Goal: Task Accomplishment & Management: Use online tool/utility

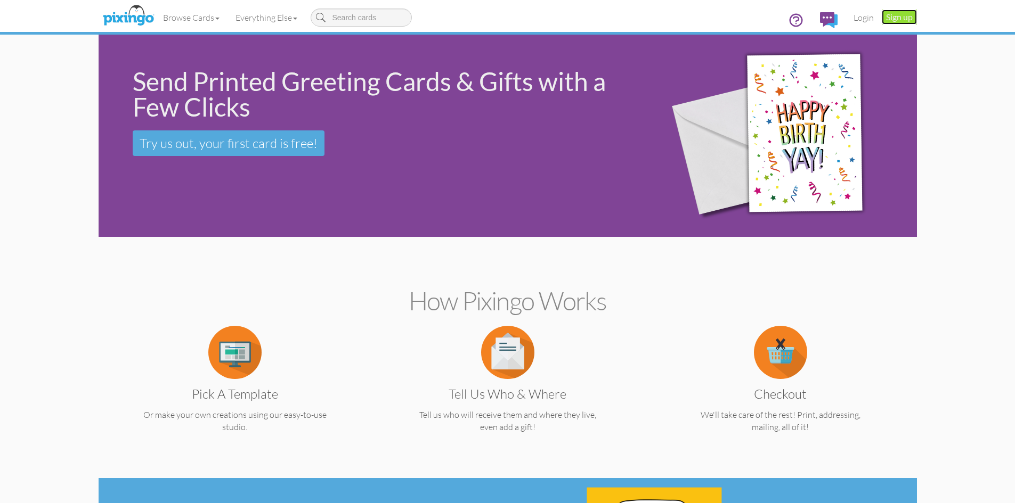
click at [903, 14] on link "Sign up" at bounding box center [898, 17] width 35 height 15
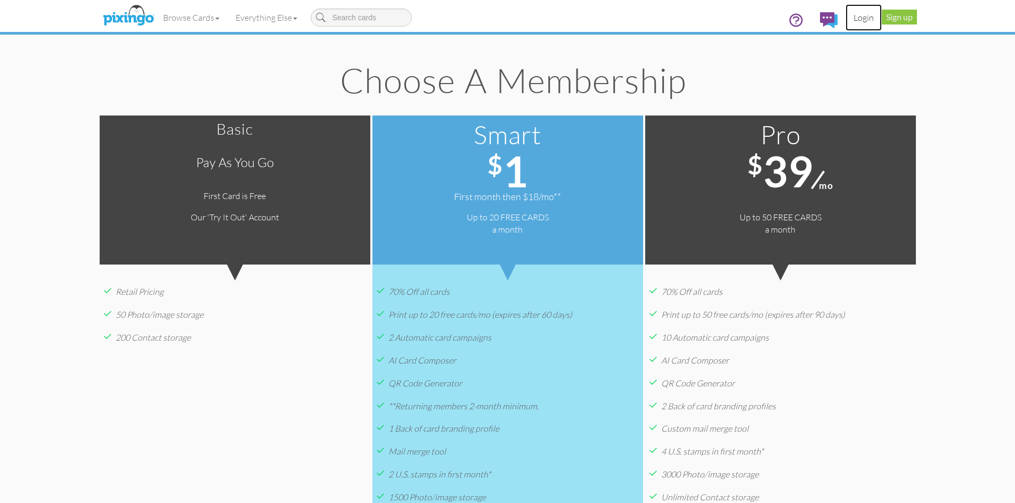
click at [859, 15] on link "Login" at bounding box center [863, 17] width 36 height 27
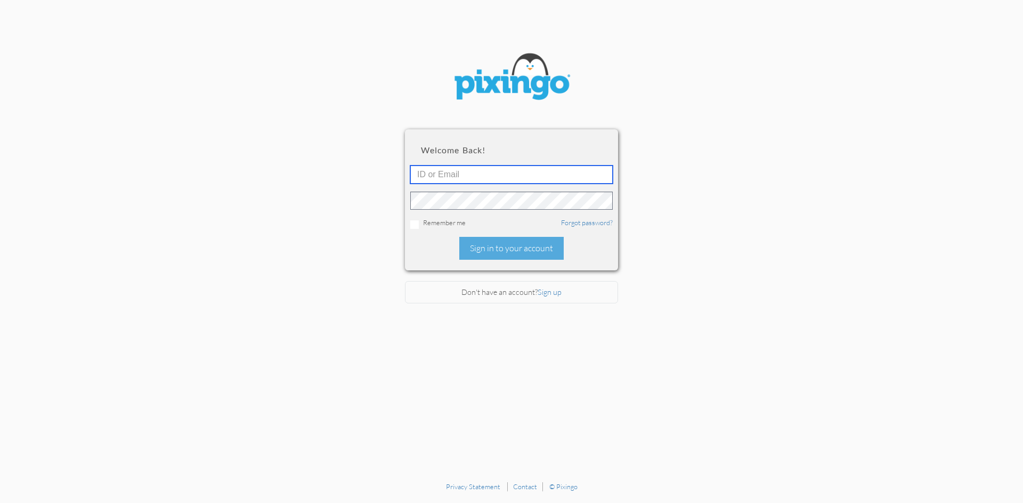
click at [566, 174] on input "text" at bounding box center [511, 175] width 202 height 18
type input "[EMAIL_ADDRESS][DOMAIN_NAME]"
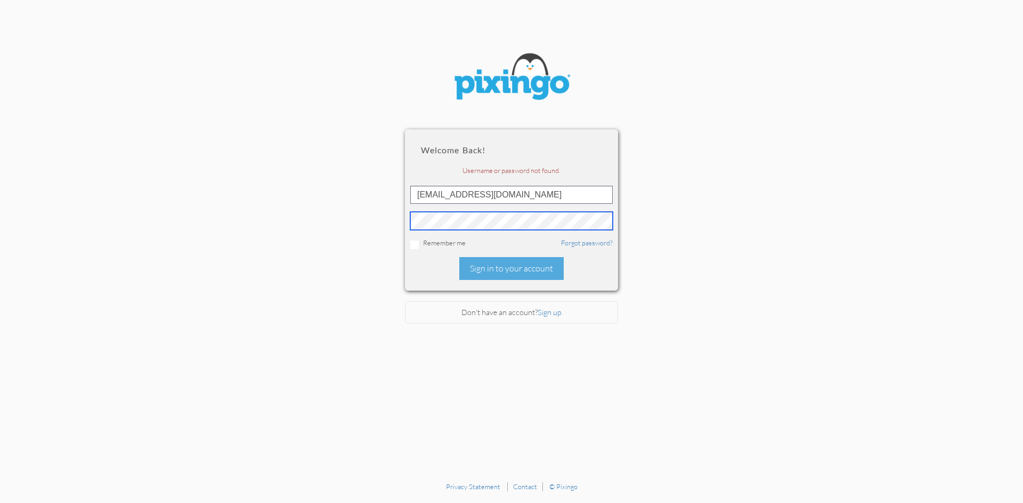
click at [374, 225] on section "Welcome back! Username or password not found. [EMAIL_ADDRESS][DOMAIN_NAME] Reme…" at bounding box center [511, 238] width 1023 height 477
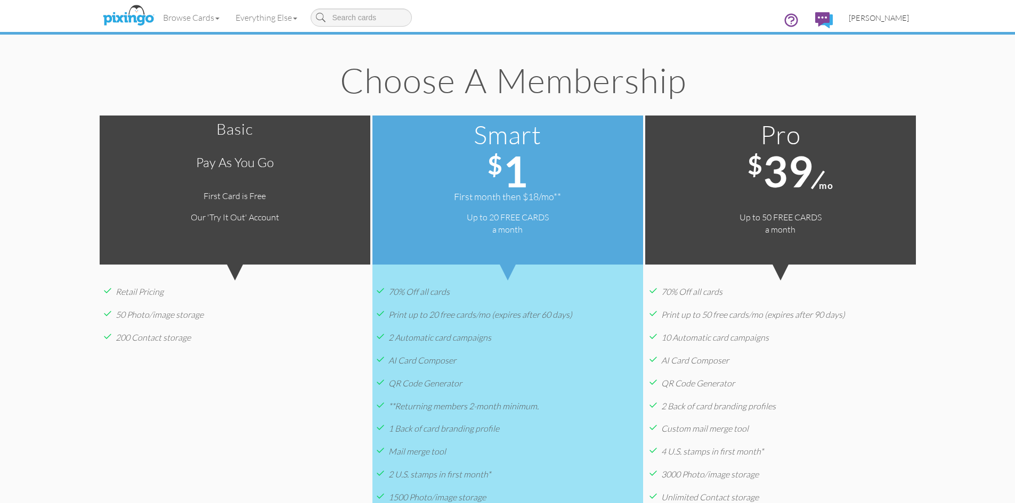
click at [891, 17] on span "[PERSON_NAME]" at bounding box center [878, 17] width 60 height 9
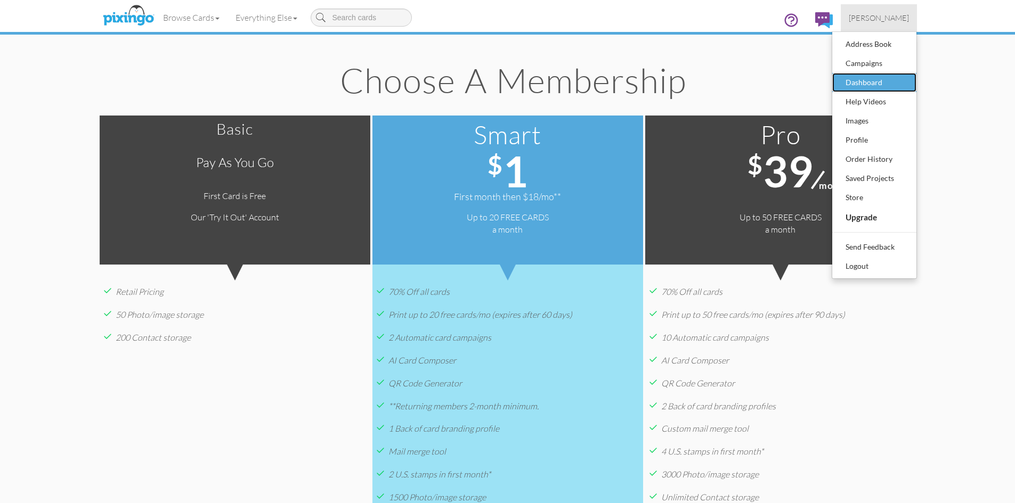
click at [872, 79] on div "Dashboard" at bounding box center [874, 83] width 63 height 16
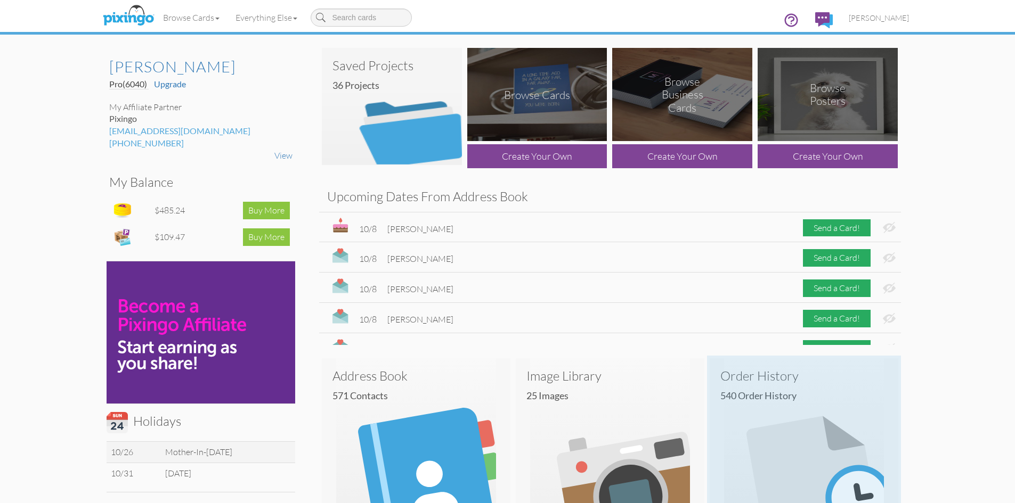
click at [738, 404] on img at bounding box center [803, 438] width 189 height 160
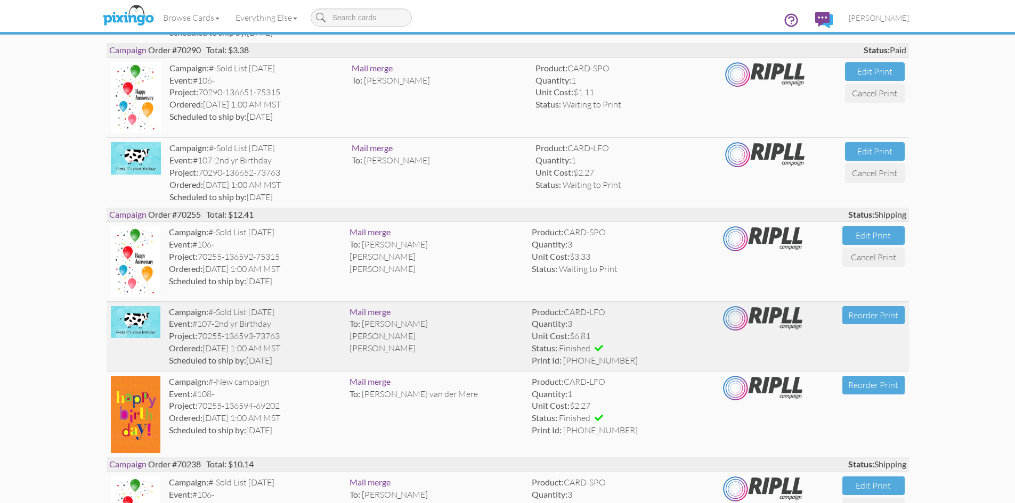
scroll to position [479, 0]
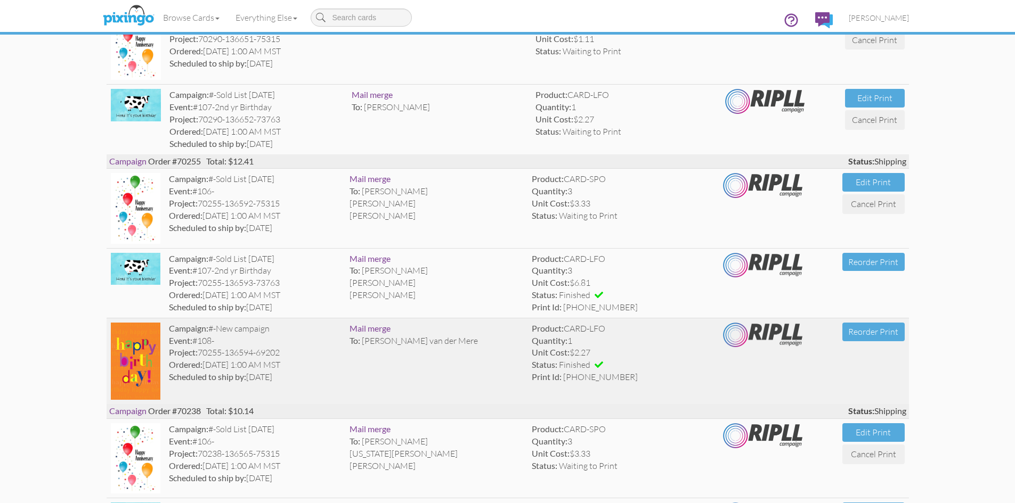
click at [221, 359] on div "Project: 70255-136594-69202" at bounding box center [255, 353] width 172 height 12
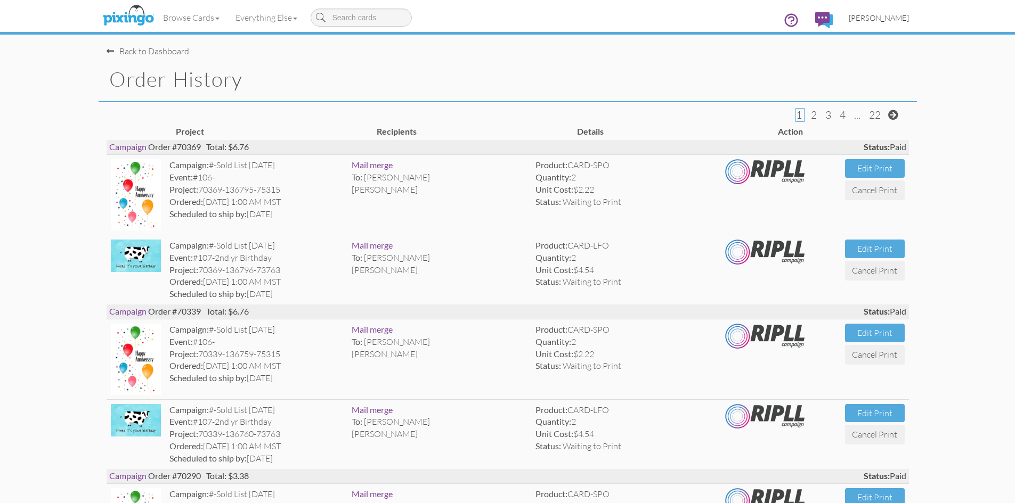
click at [899, 17] on span "[PERSON_NAME]" at bounding box center [878, 17] width 60 height 9
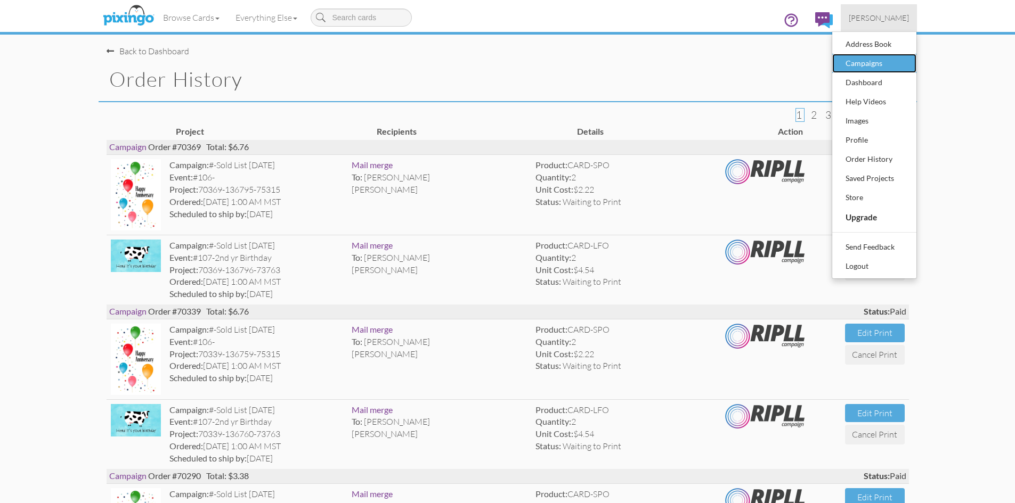
click at [866, 69] on div "Campaigns" at bounding box center [874, 63] width 63 height 16
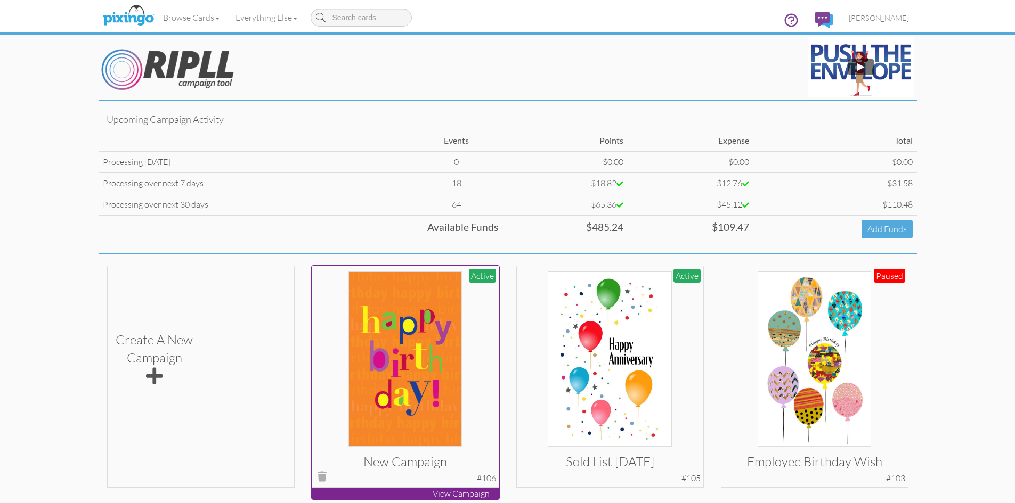
click at [415, 372] on img at bounding box center [404, 359] width 113 height 175
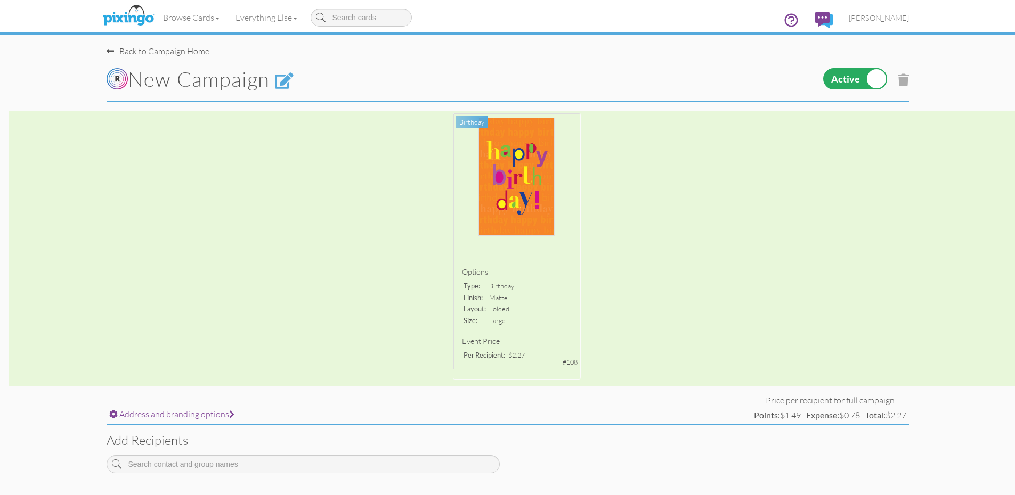
click at [536, 201] on div "Options type: birthday finish: matte layout: folded size: large Event Price Per…" at bounding box center [507, 248] width 1015 height 275
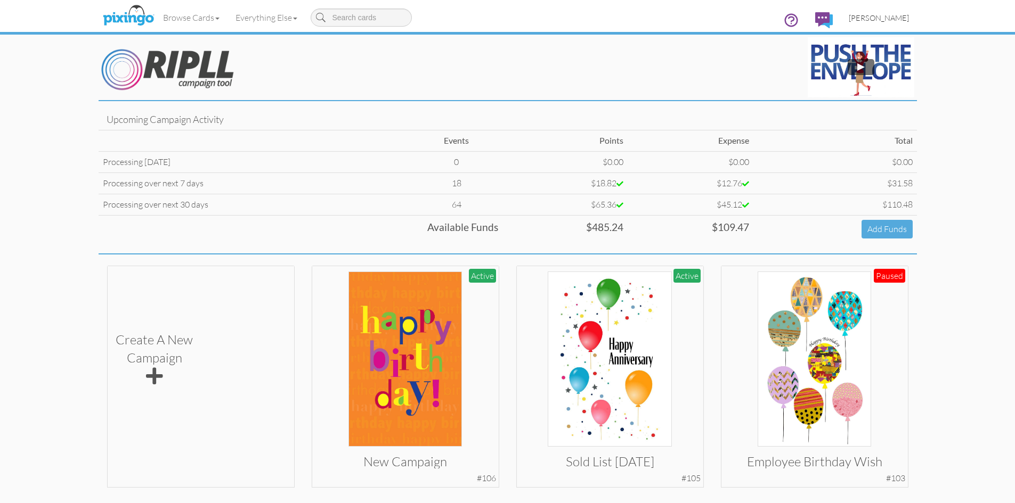
click at [896, 19] on span "[PERSON_NAME]" at bounding box center [878, 17] width 60 height 9
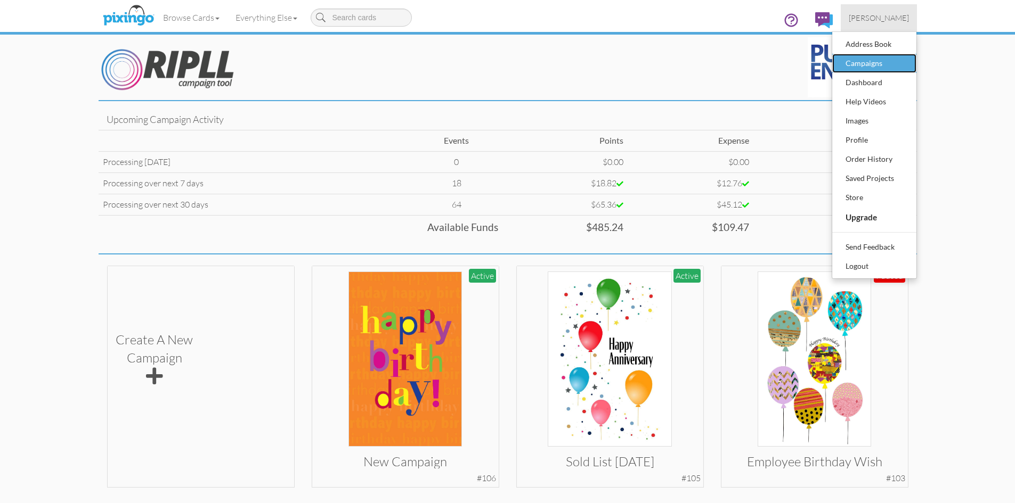
click at [872, 66] on div "Campaigns" at bounding box center [874, 63] width 63 height 16
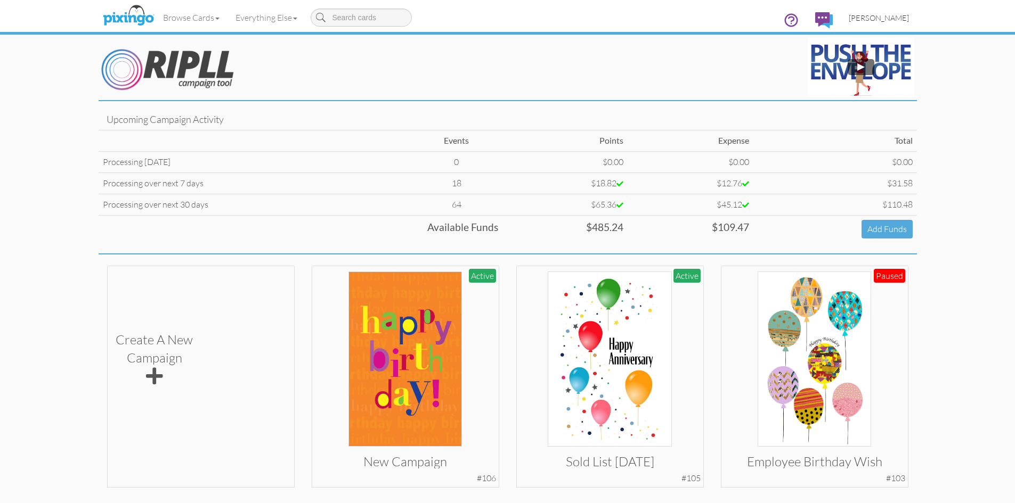
click at [894, 14] on span "[PERSON_NAME]" at bounding box center [878, 17] width 60 height 9
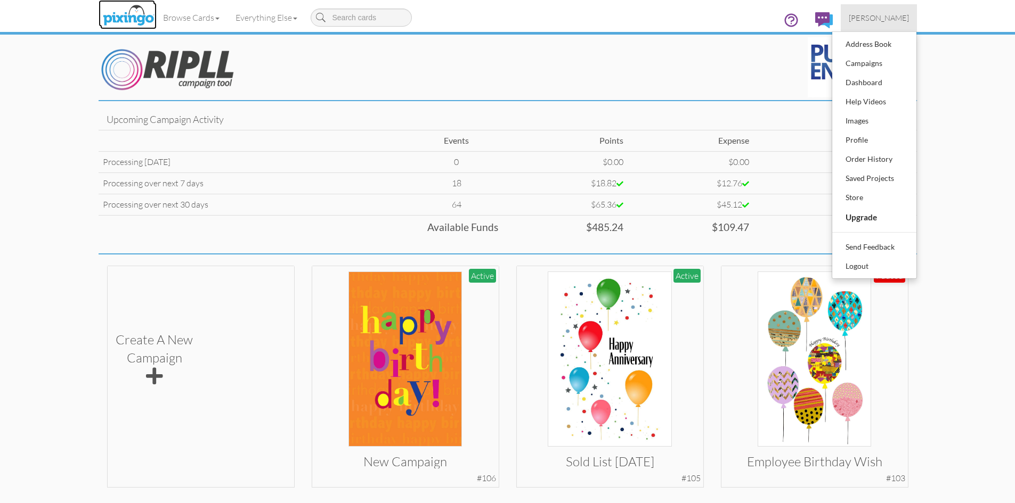
click at [138, 21] on img at bounding box center [128, 16] width 56 height 27
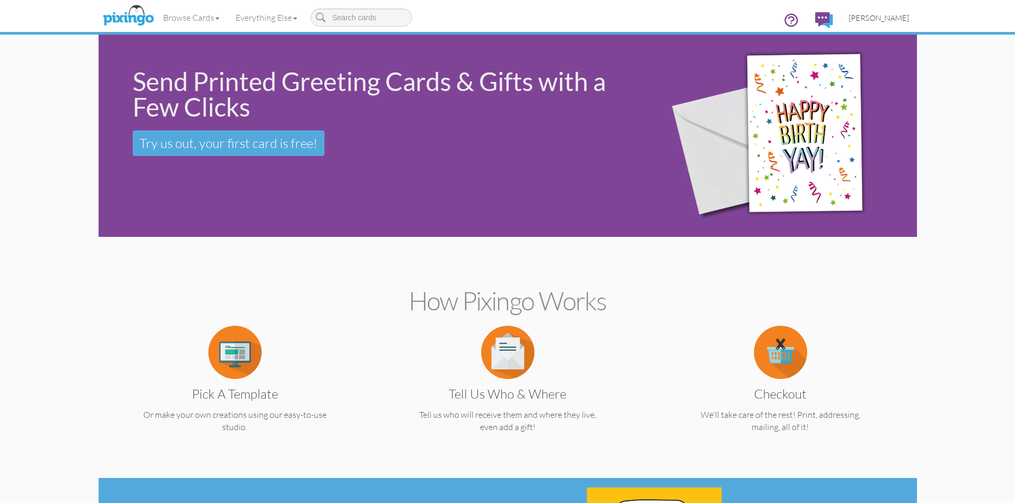
click at [895, 19] on span "[PERSON_NAME]" at bounding box center [878, 17] width 60 height 9
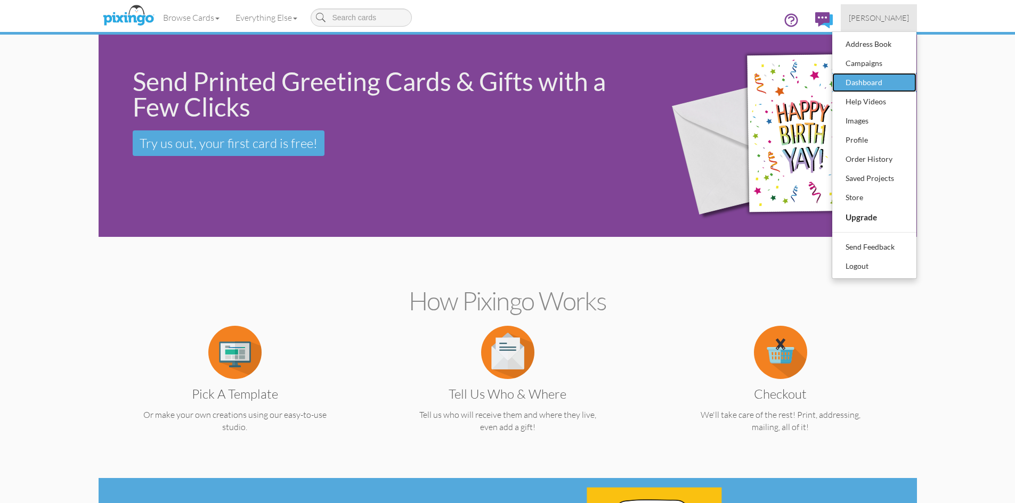
click at [870, 77] on div "Dashboard" at bounding box center [874, 83] width 63 height 16
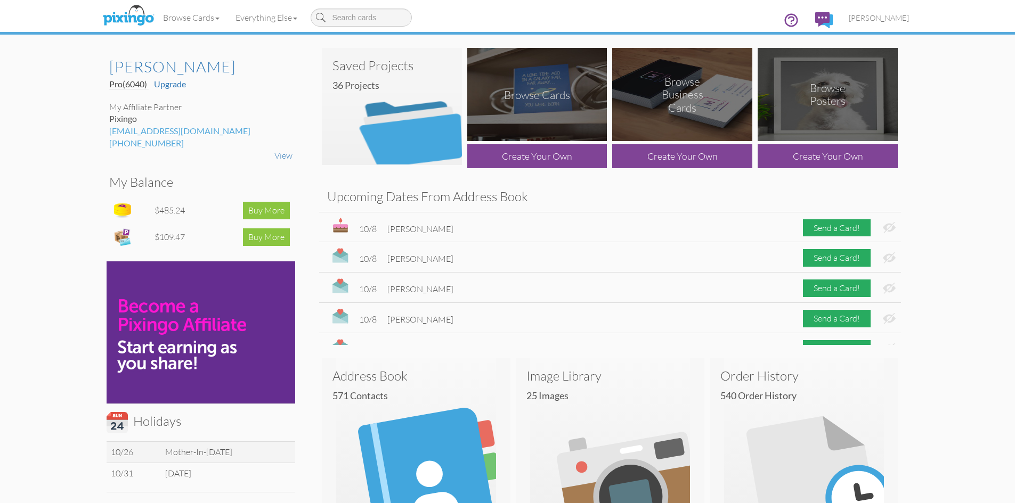
click at [426, 122] on img at bounding box center [392, 106] width 140 height 117
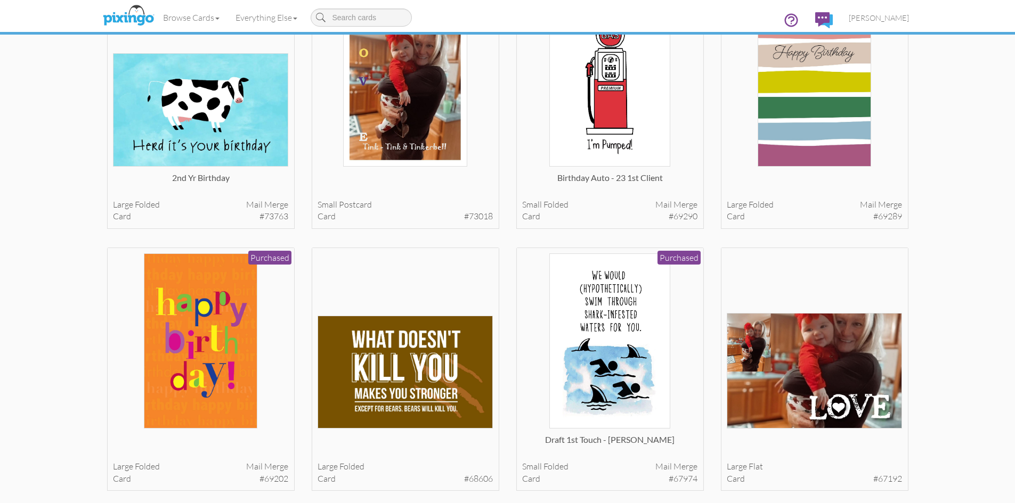
scroll to position [373, 0]
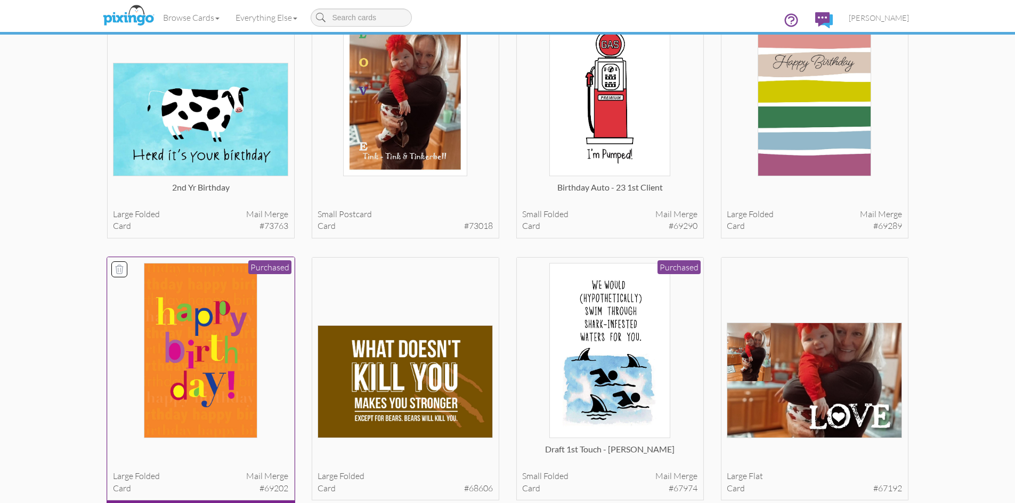
click at [211, 346] on img at bounding box center [200, 350] width 113 height 175
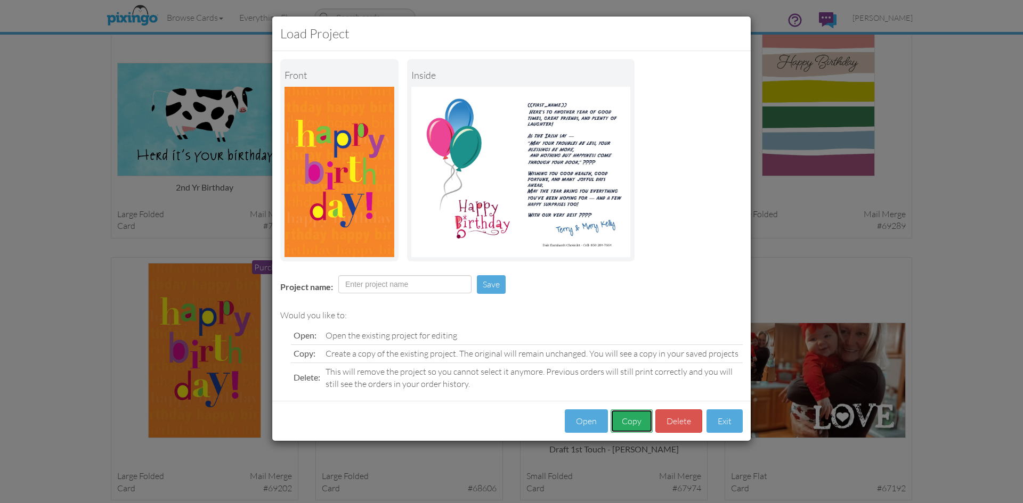
click at [633, 422] on button "Copy" at bounding box center [631, 422] width 42 height 24
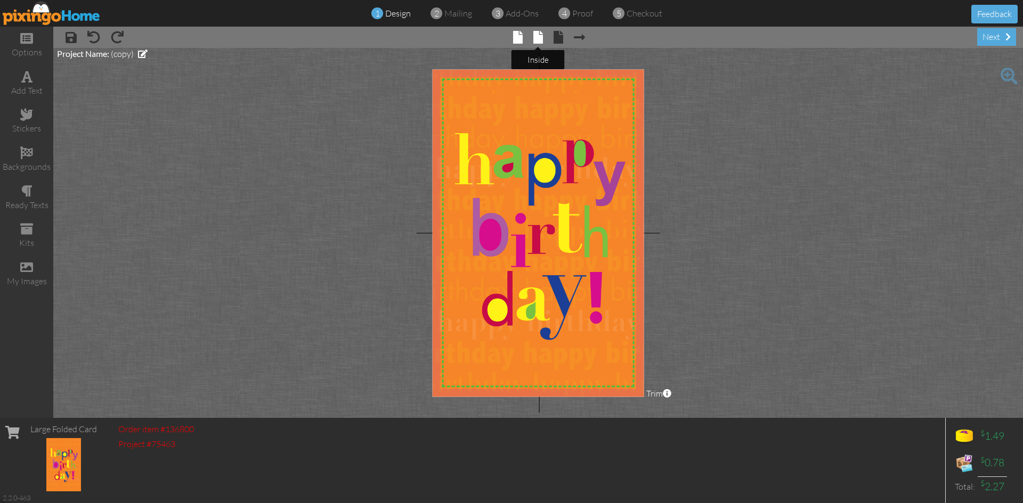
click at [535, 35] on span at bounding box center [538, 37] width 10 height 13
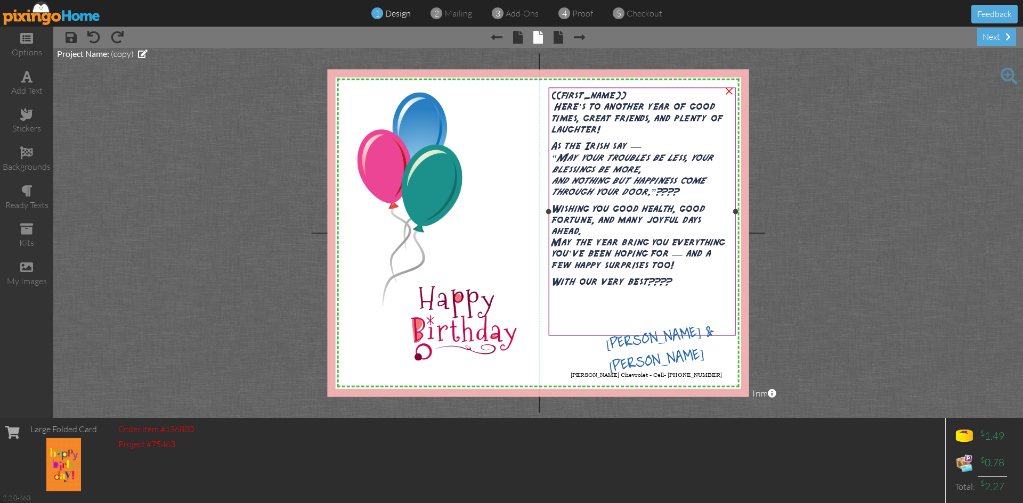
click at [652, 184] on p "As the Irish say — “May your troubles be less, your blessings be more, and noth…" at bounding box center [642, 170] width 182 height 58
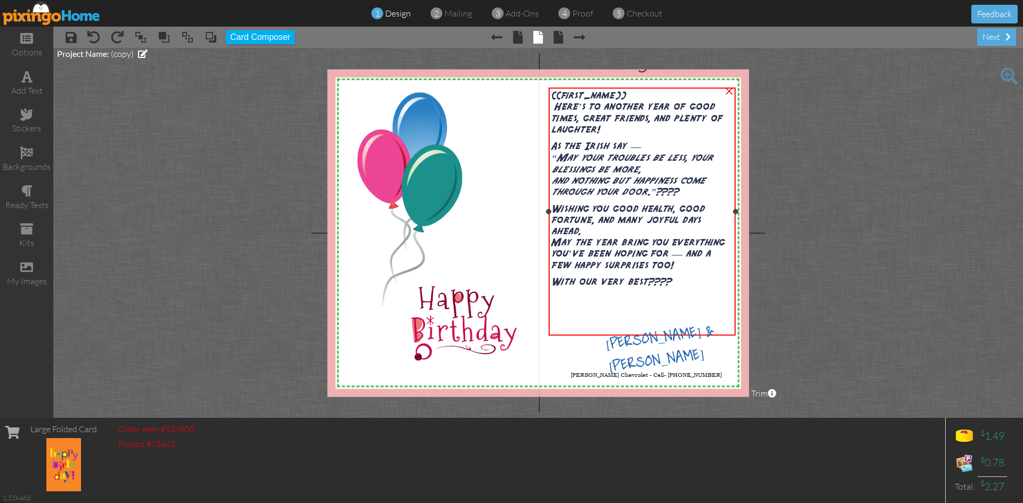
click at [652, 184] on p "As the Irish say — “May your troubles be less, your blessings be more, and noth…" at bounding box center [642, 170] width 182 height 58
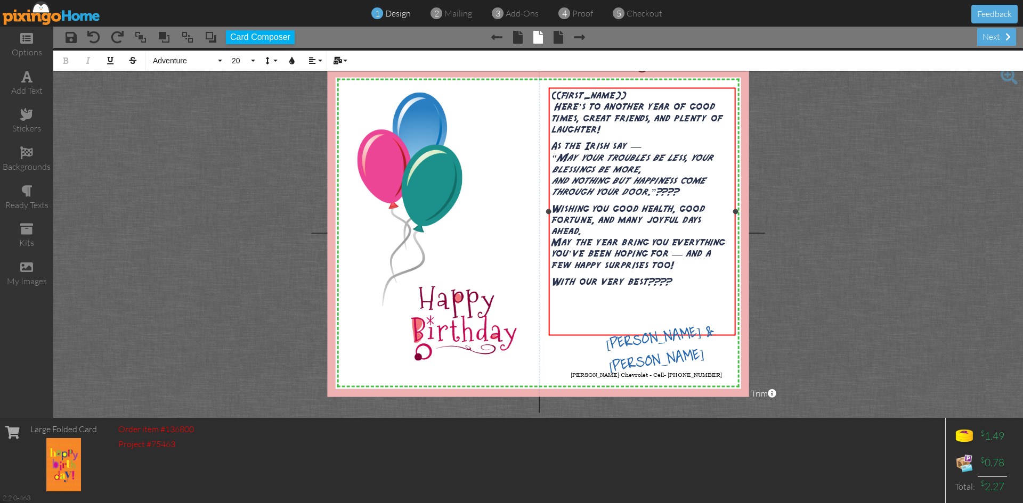
click at [688, 199] on p "As the Irish say — “May your troubles be less, your blessings be more, and noth…" at bounding box center [642, 170] width 182 height 58
click at [677, 288] on p "With our very best ????" at bounding box center [642, 282] width 182 height 11
click at [996, 39] on div "next" at bounding box center [996, 37] width 39 height 18
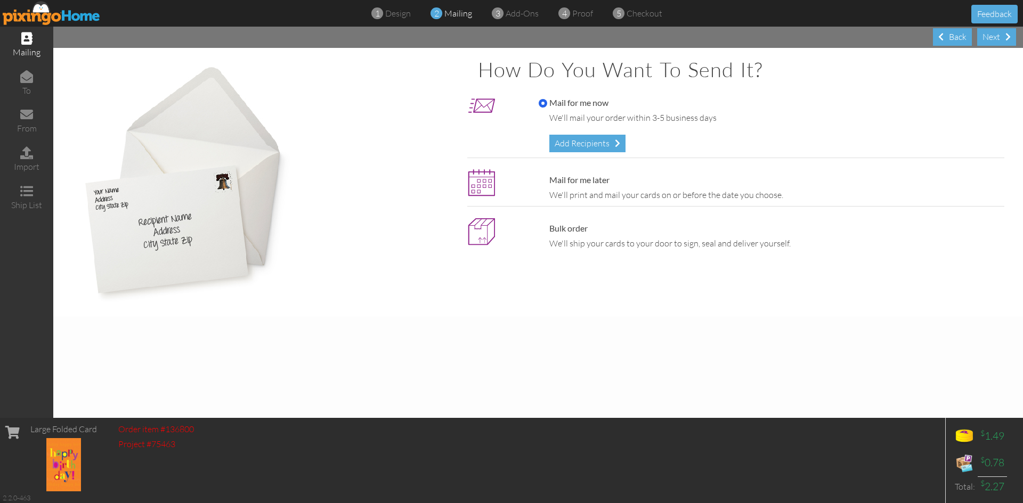
click at [69, 15] on img at bounding box center [52, 13] width 98 height 24
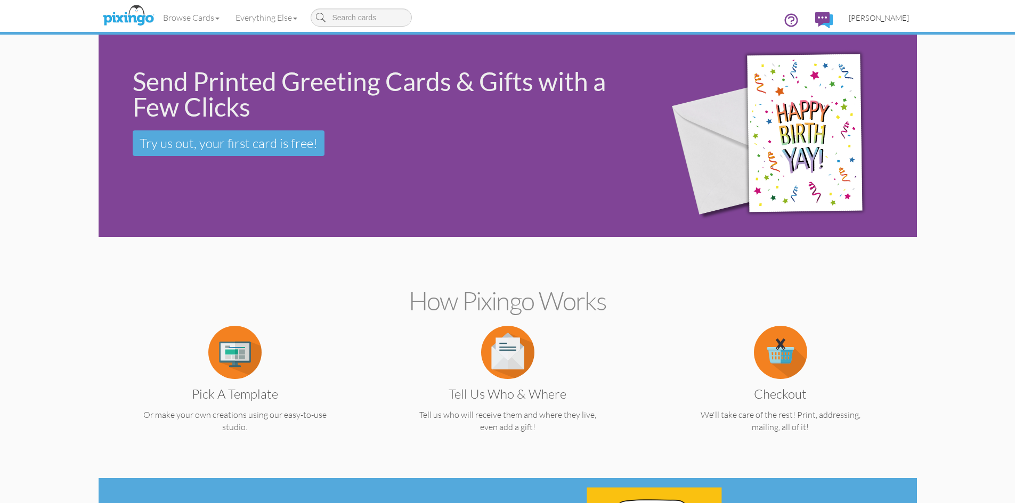
click at [878, 19] on span "[PERSON_NAME]" at bounding box center [878, 17] width 60 height 9
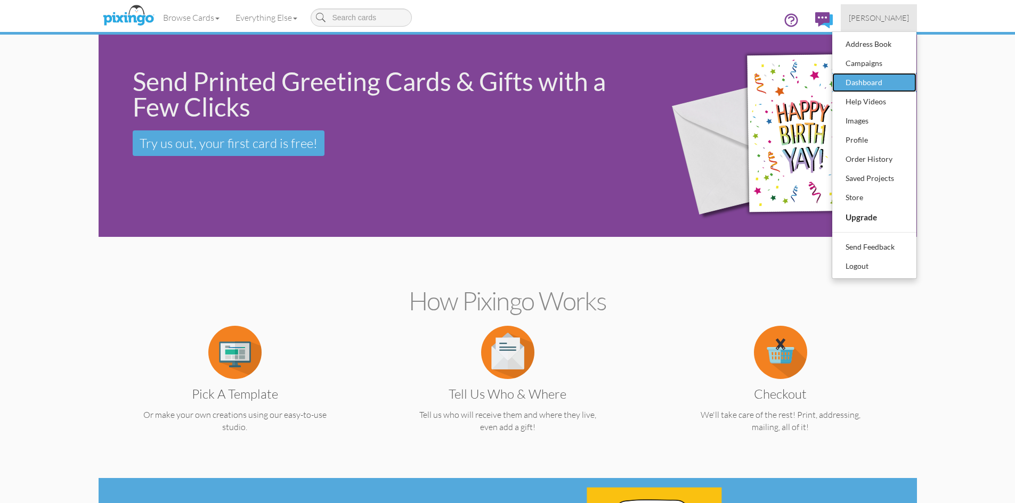
click at [860, 80] on div "Dashboard" at bounding box center [874, 83] width 63 height 16
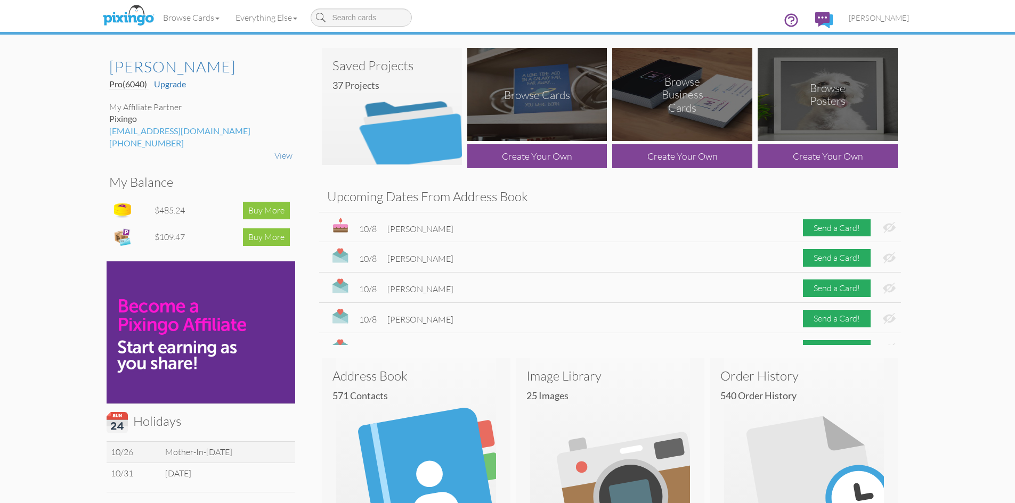
click at [403, 117] on img at bounding box center [392, 106] width 140 height 117
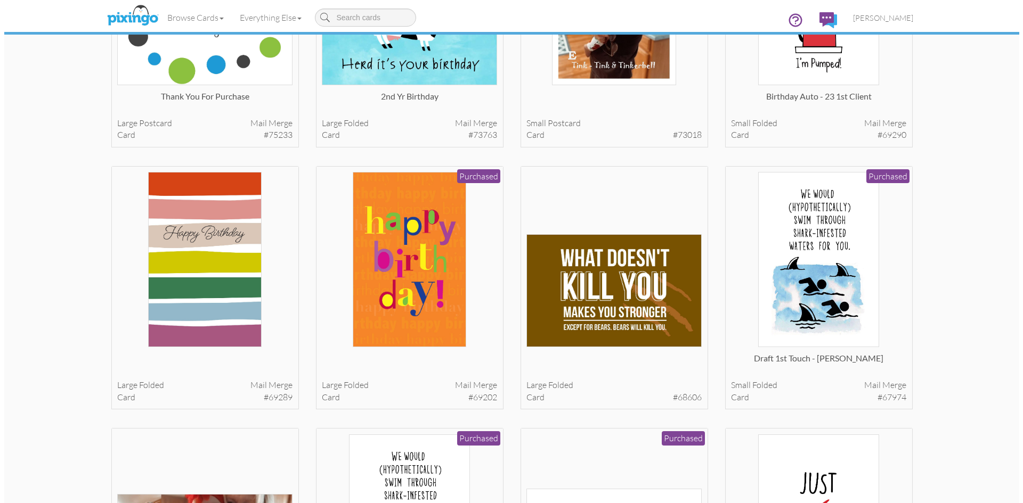
scroll to position [479, 0]
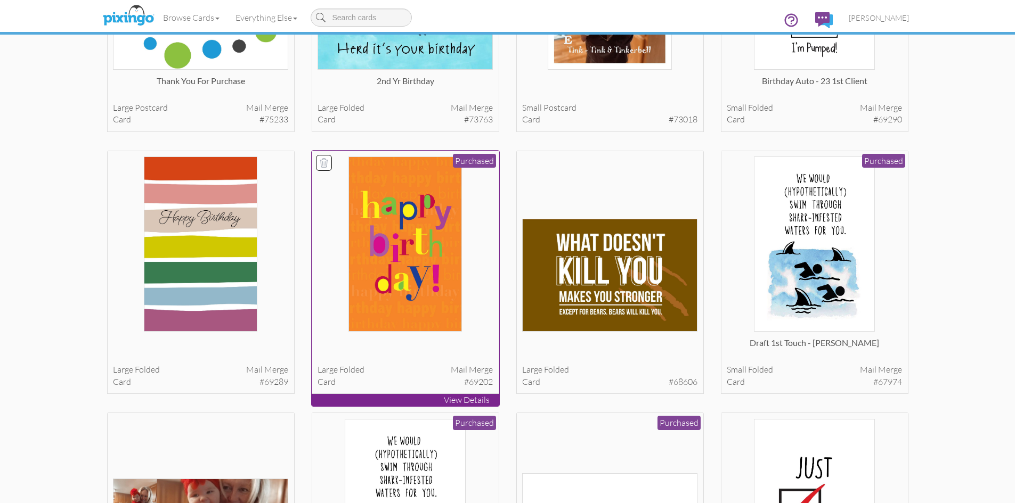
click at [470, 398] on p "View Details" at bounding box center [405, 400] width 187 height 12
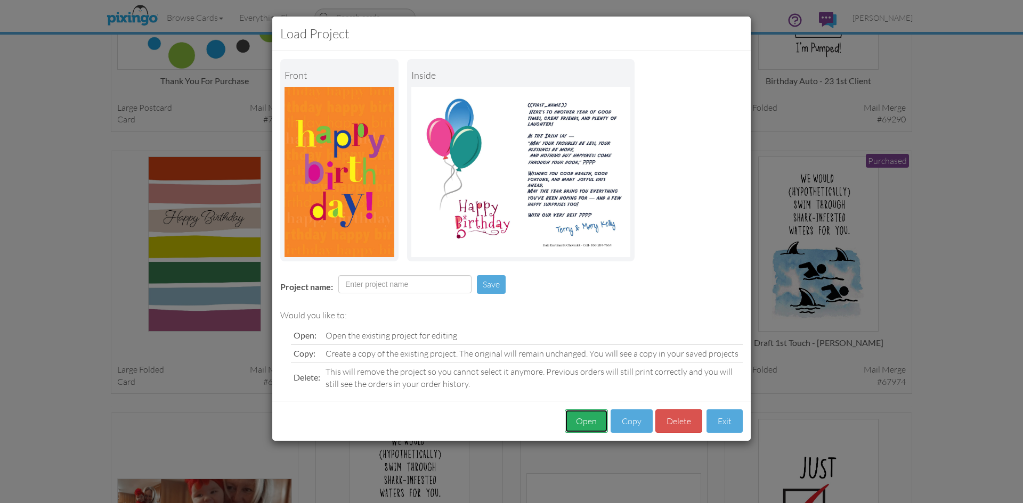
click at [581, 420] on button "Open" at bounding box center [586, 422] width 43 height 24
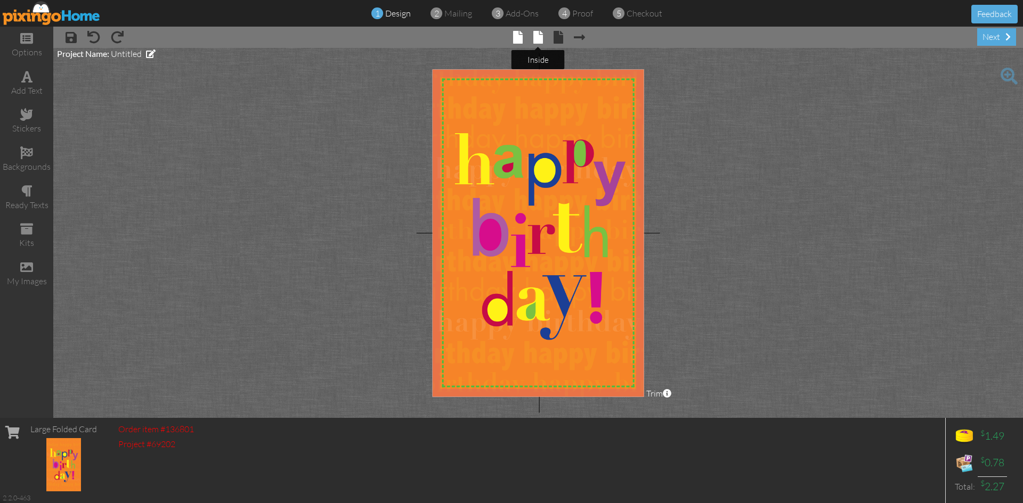
click at [537, 34] on span at bounding box center [538, 37] width 10 height 13
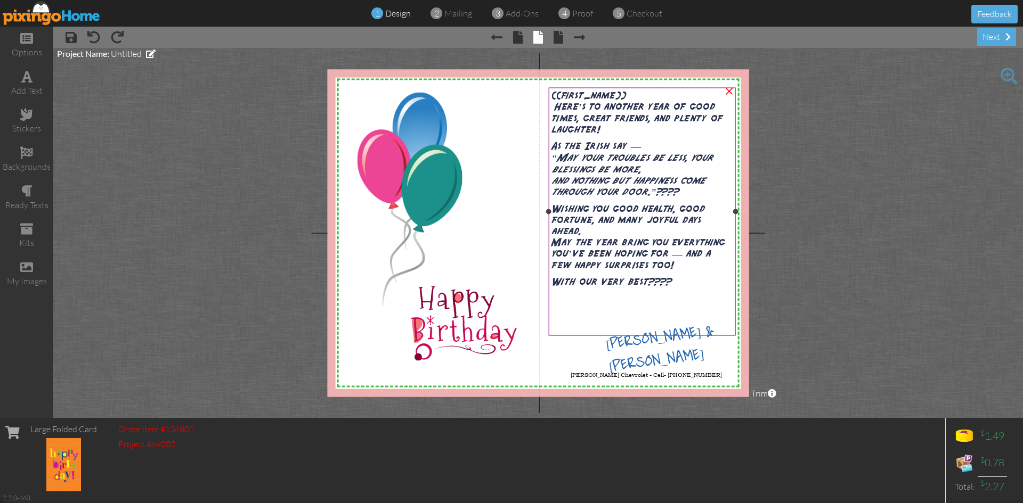
click at [688, 199] on p "As the Irish say — “May your troubles be less, your blessings be more, and noth…" at bounding box center [642, 170] width 182 height 58
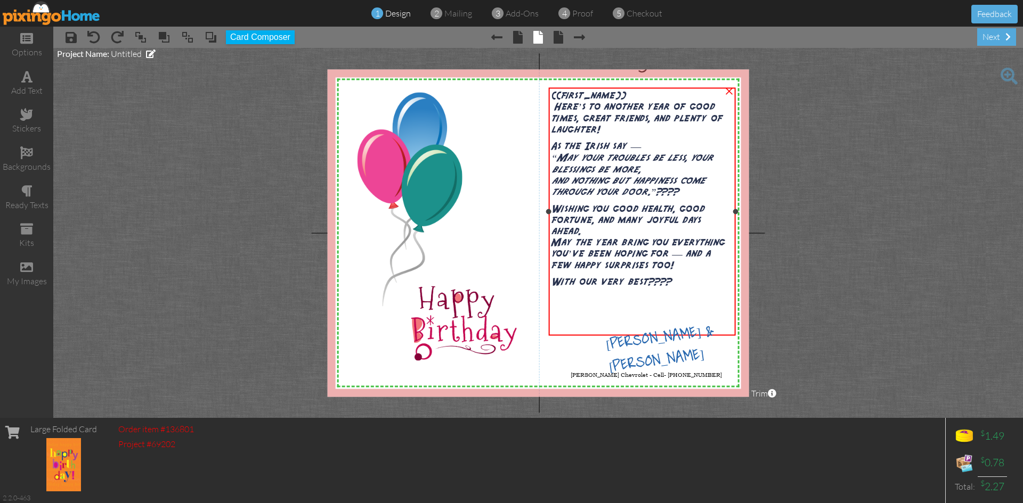
click at [688, 199] on p "As the Irish say — “May your troubles be less, your blessings be more, and noth…" at bounding box center [642, 170] width 182 height 58
click at [684, 199] on p "As the Irish say — “May your troubles be less, your blessings be more, and noth…" at bounding box center [642, 170] width 182 height 58
click at [677, 288] on p "With our very best ????" at bounding box center [642, 282] width 182 height 11
click at [982, 38] on div "next" at bounding box center [996, 37] width 39 height 18
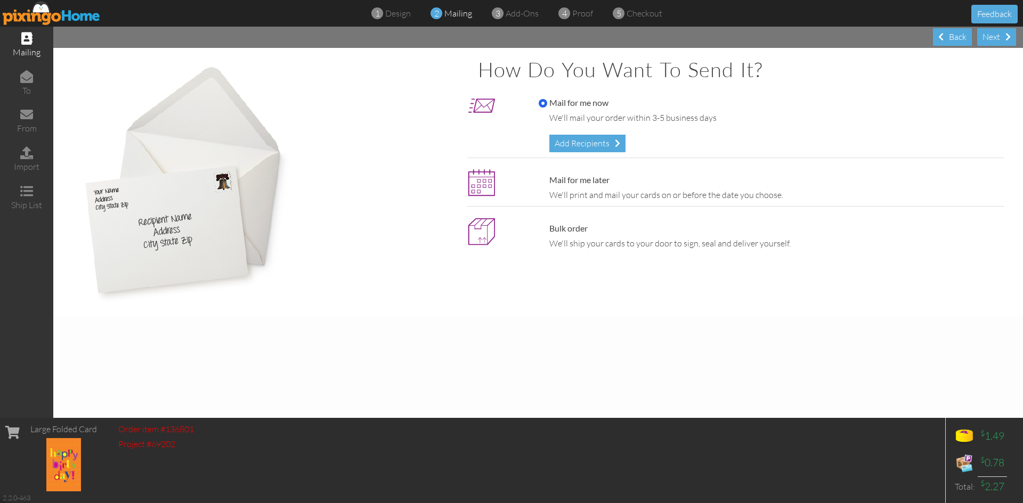
click at [61, 19] on img at bounding box center [52, 13] width 98 height 24
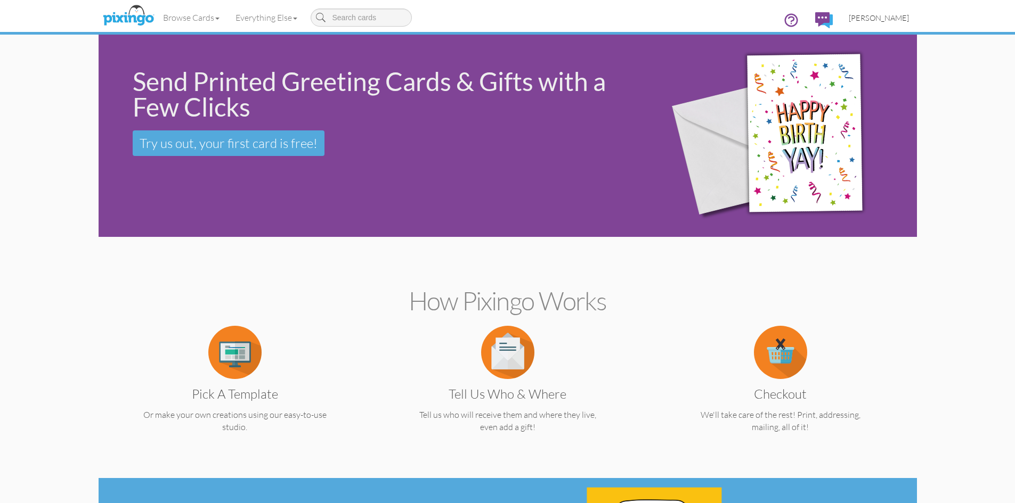
click at [883, 17] on span "[PERSON_NAME]" at bounding box center [878, 17] width 60 height 9
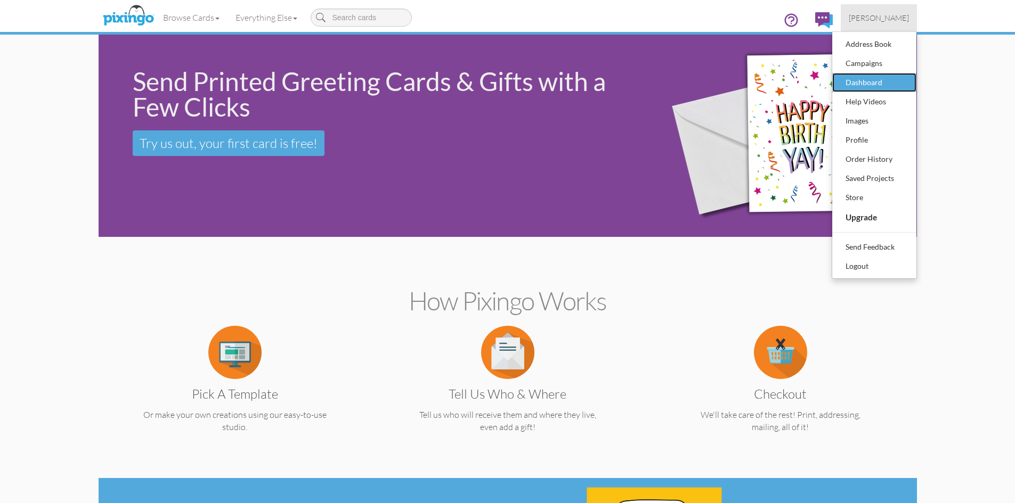
click at [885, 79] on div "Dashboard" at bounding box center [874, 83] width 63 height 16
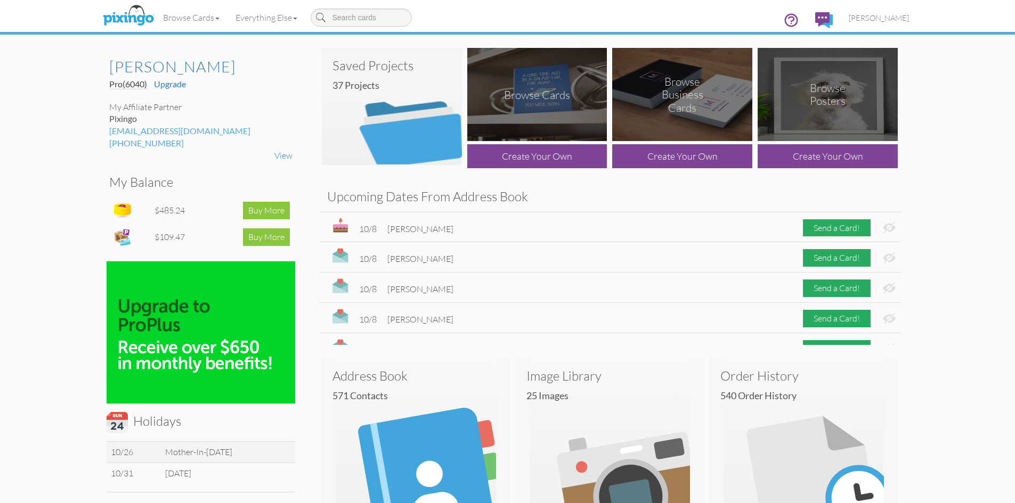
click at [382, 134] on img at bounding box center [392, 106] width 140 height 117
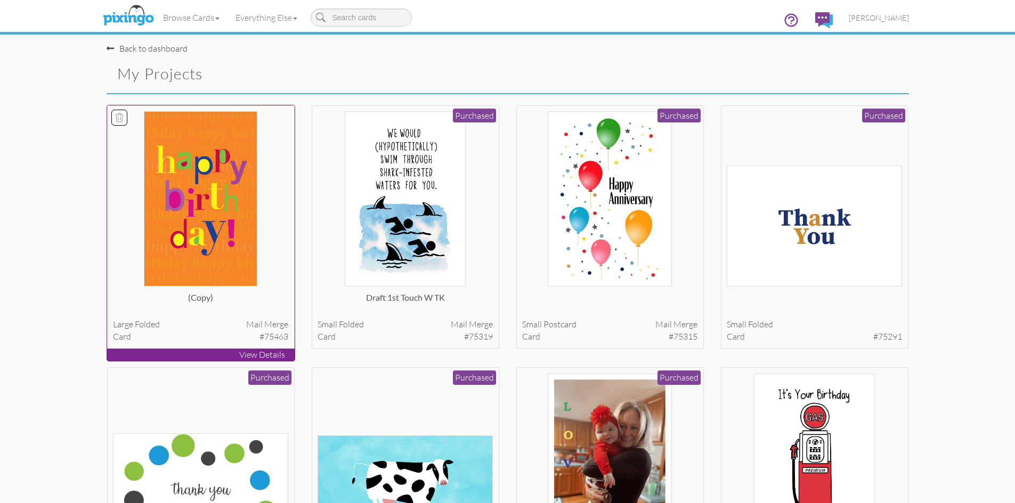
click at [119, 117] on icon at bounding box center [119, 117] width 11 height 11
click at [880, 71] on button "Delete 1 project(s)?" at bounding box center [863, 75] width 92 height 18
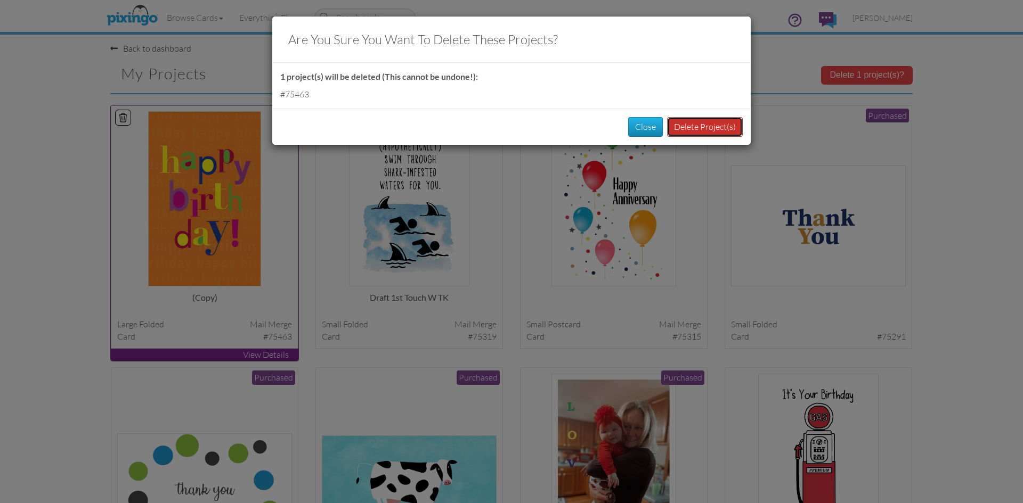
click at [700, 125] on button "Delete Project(s)" at bounding box center [705, 127] width 76 height 20
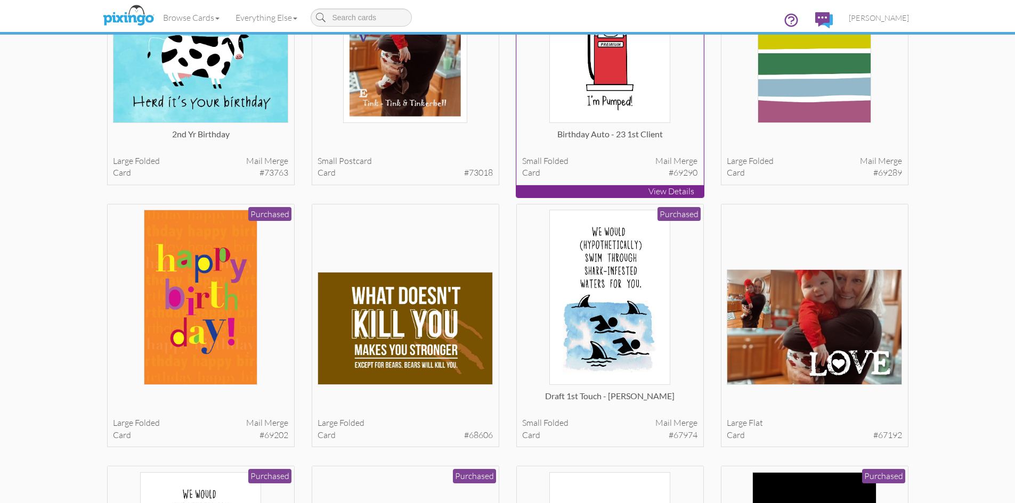
scroll to position [479, 0]
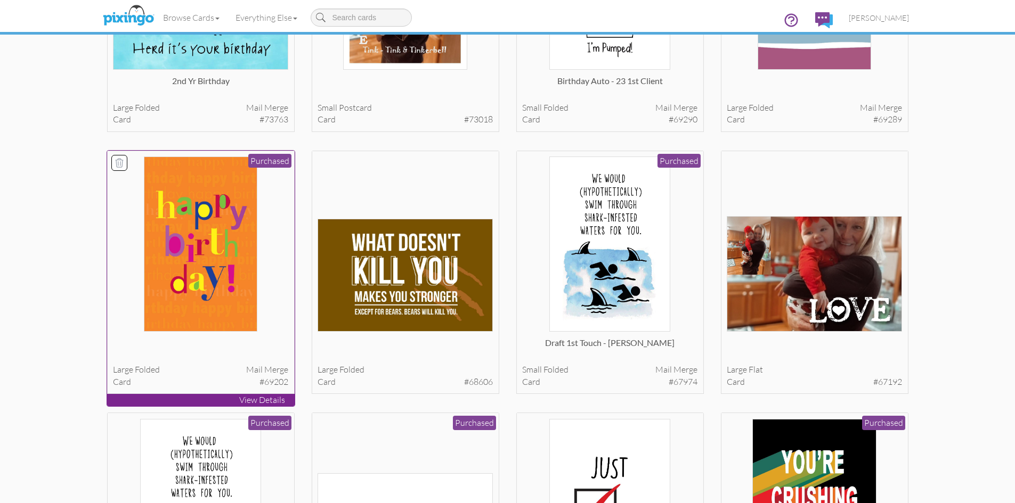
click at [270, 399] on p "View Details" at bounding box center [200, 400] width 187 height 12
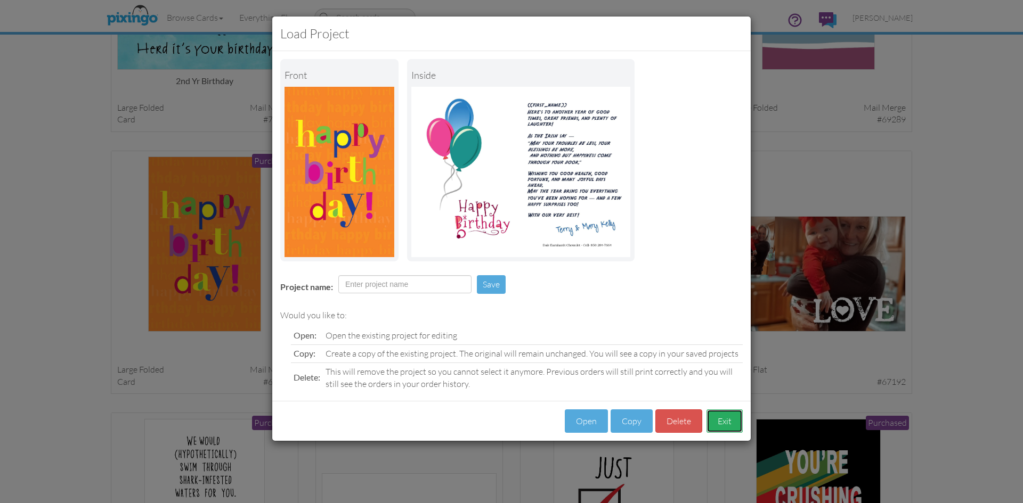
click at [726, 418] on button "Exit" at bounding box center [724, 422] width 36 height 24
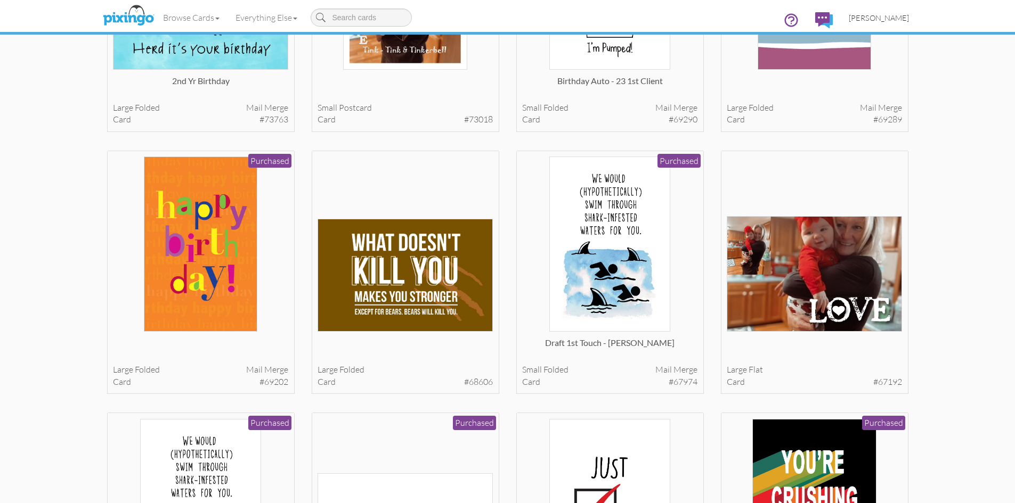
click at [901, 17] on span "[PERSON_NAME]" at bounding box center [878, 17] width 60 height 9
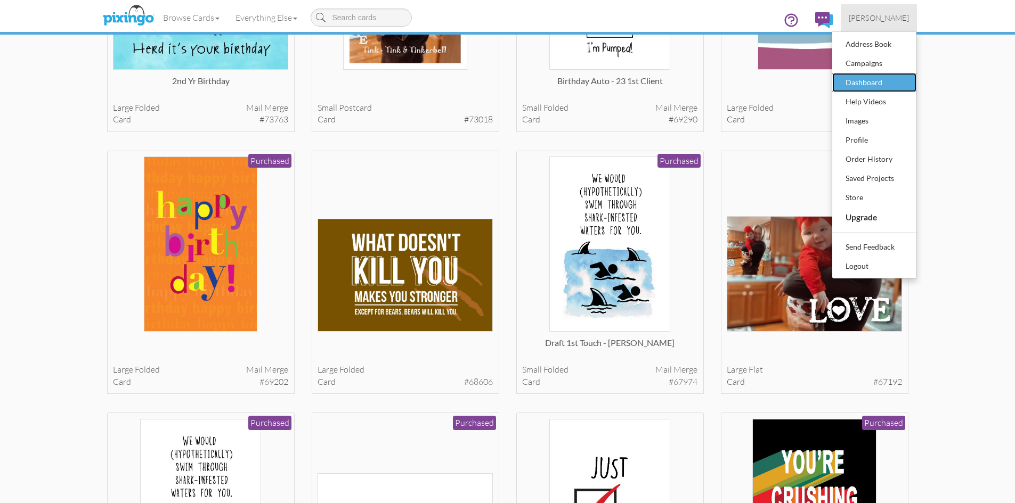
click at [880, 83] on div "Dashboard" at bounding box center [874, 83] width 63 height 16
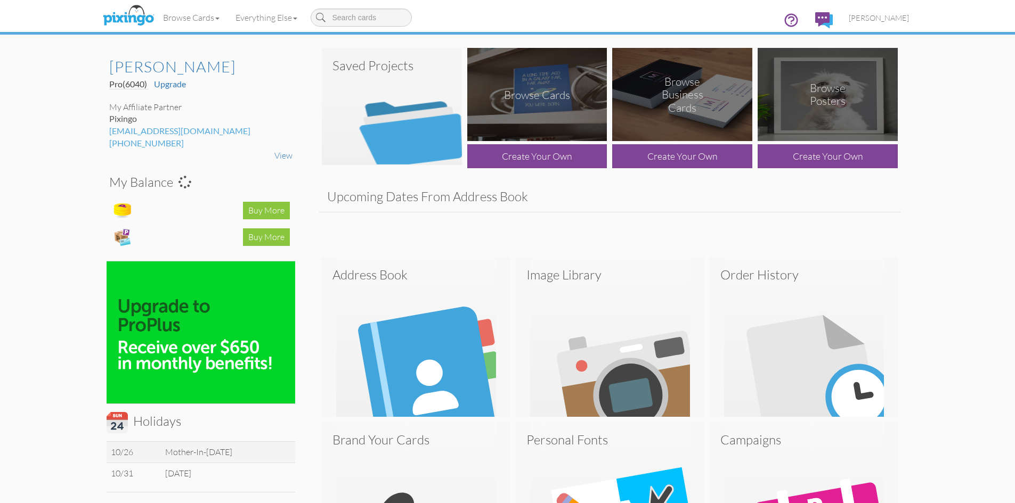
click at [394, 101] on img at bounding box center [392, 106] width 140 height 117
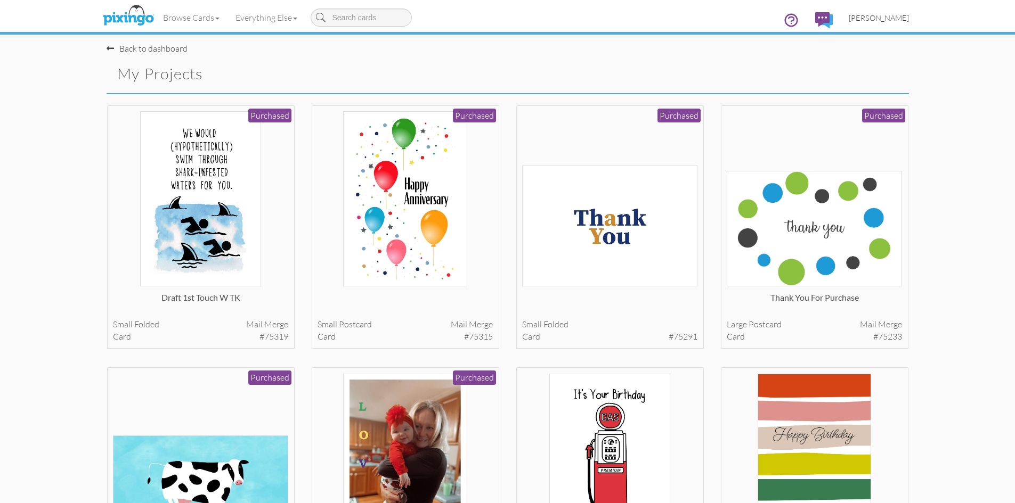
click at [885, 20] on span "[PERSON_NAME]" at bounding box center [878, 17] width 60 height 9
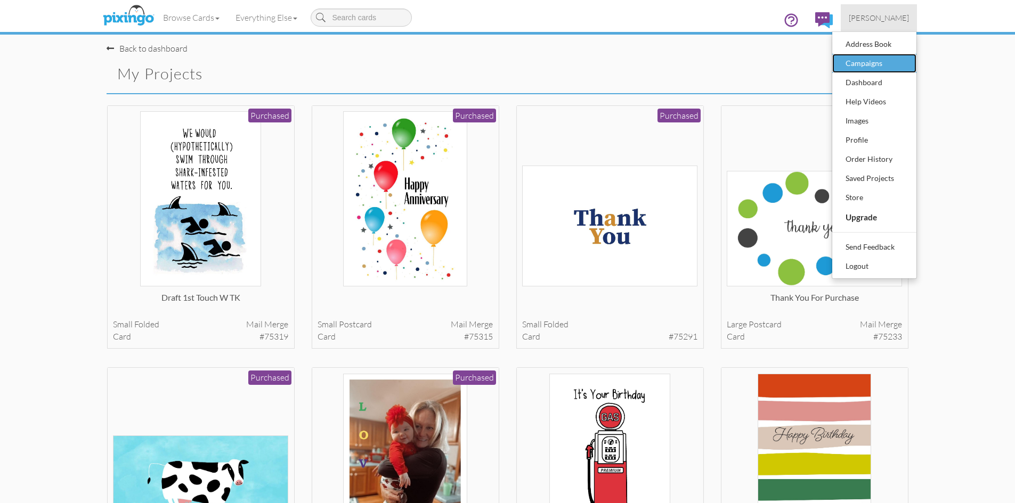
click at [869, 61] on div "Campaigns" at bounding box center [874, 63] width 63 height 16
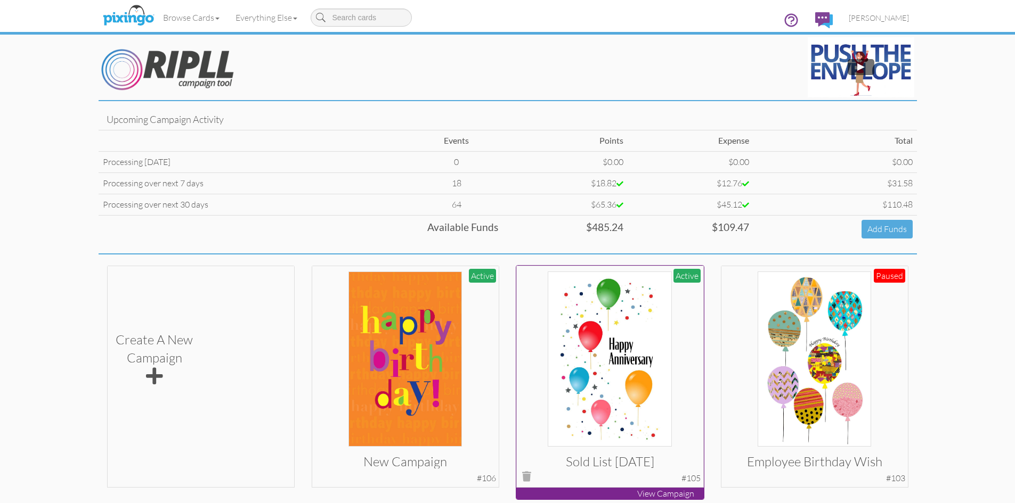
click at [613, 360] on img at bounding box center [610, 359] width 125 height 175
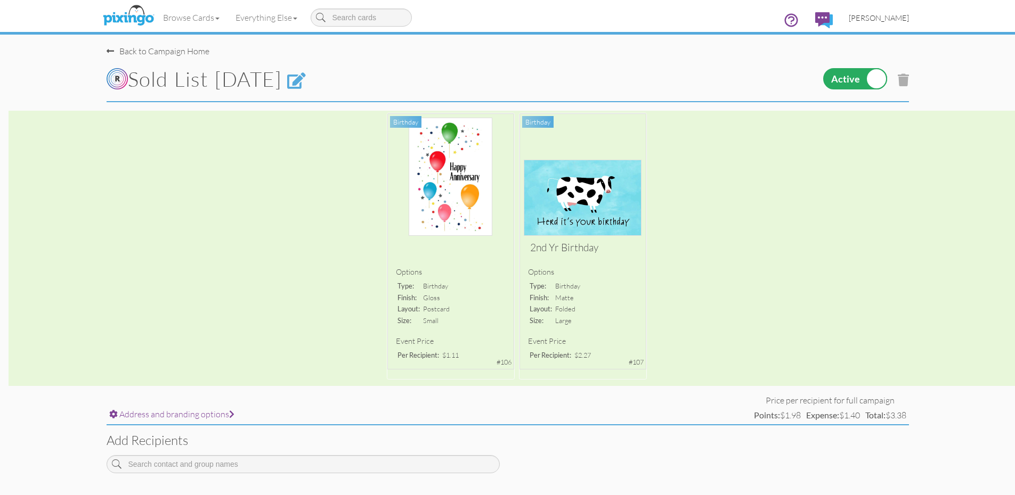
click at [889, 17] on span "[PERSON_NAME]" at bounding box center [878, 17] width 60 height 9
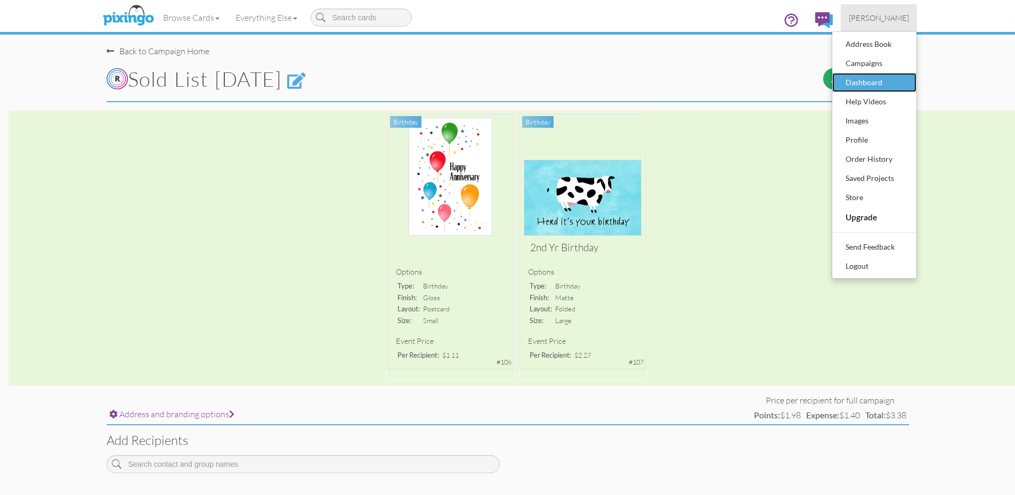
click at [868, 78] on div "Dashboard" at bounding box center [874, 83] width 63 height 16
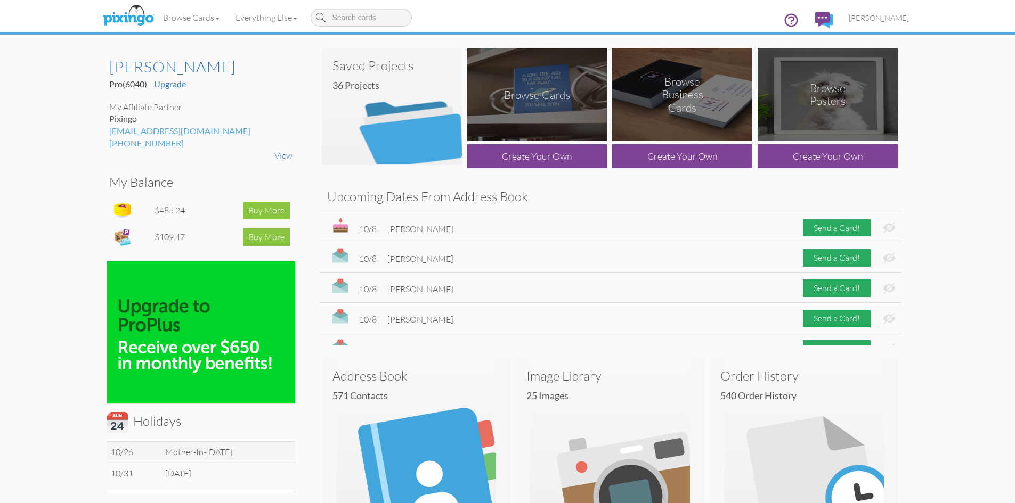
click at [439, 124] on img at bounding box center [392, 106] width 140 height 117
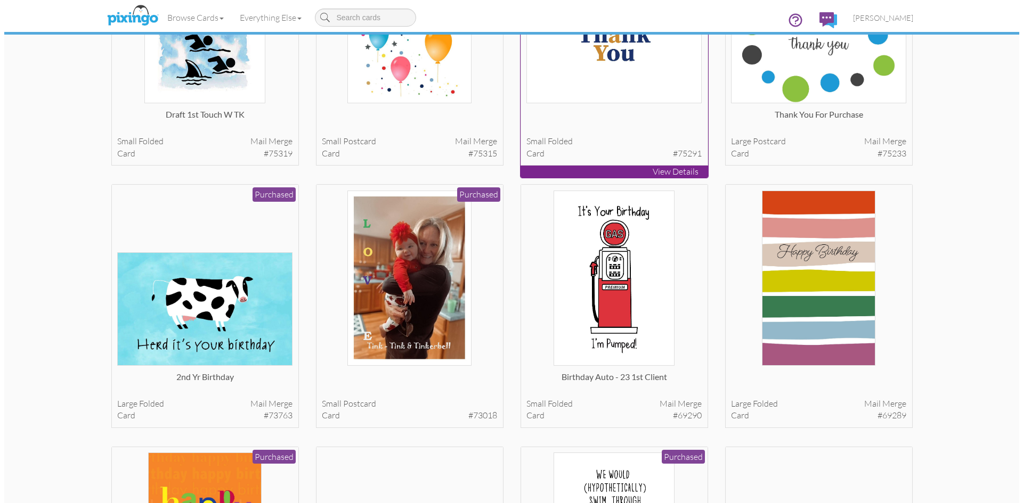
scroll to position [213, 0]
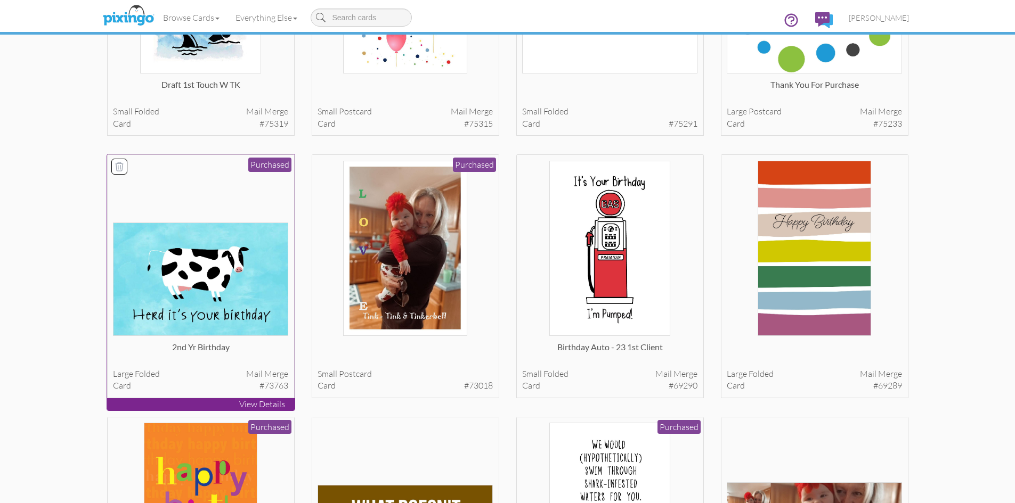
click at [282, 404] on p "View Details" at bounding box center [200, 404] width 187 height 12
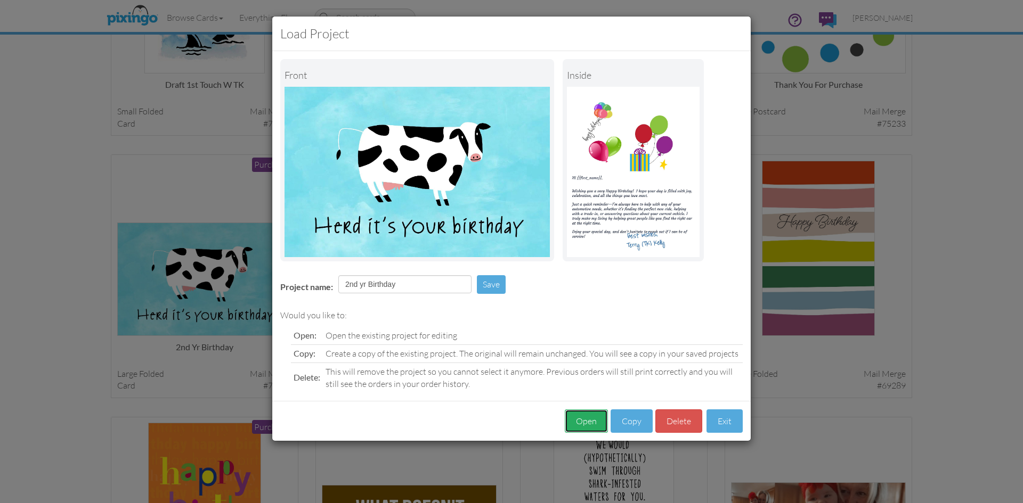
click at [591, 420] on button "Open" at bounding box center [586, 422] width 43 height 24
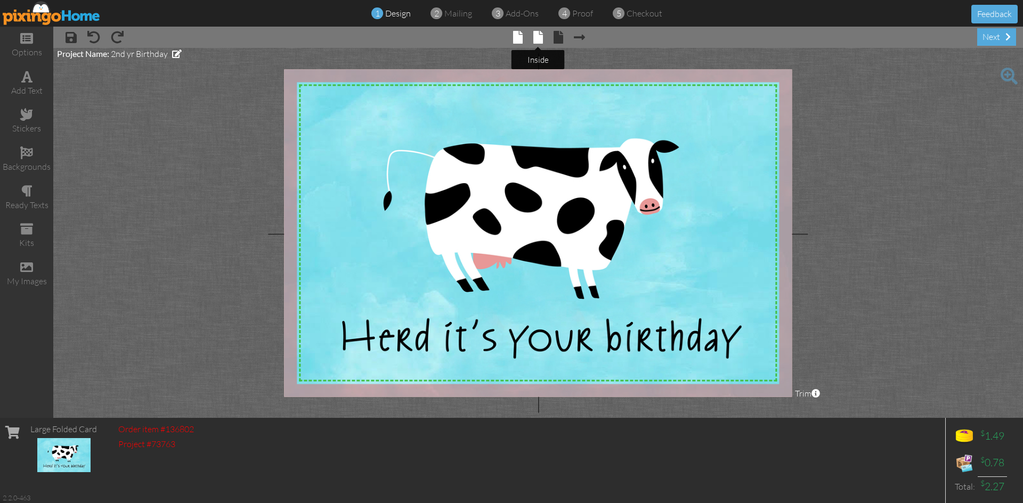
click at [540, 42] on span at bounding box center [538, 37] width 10 height 13
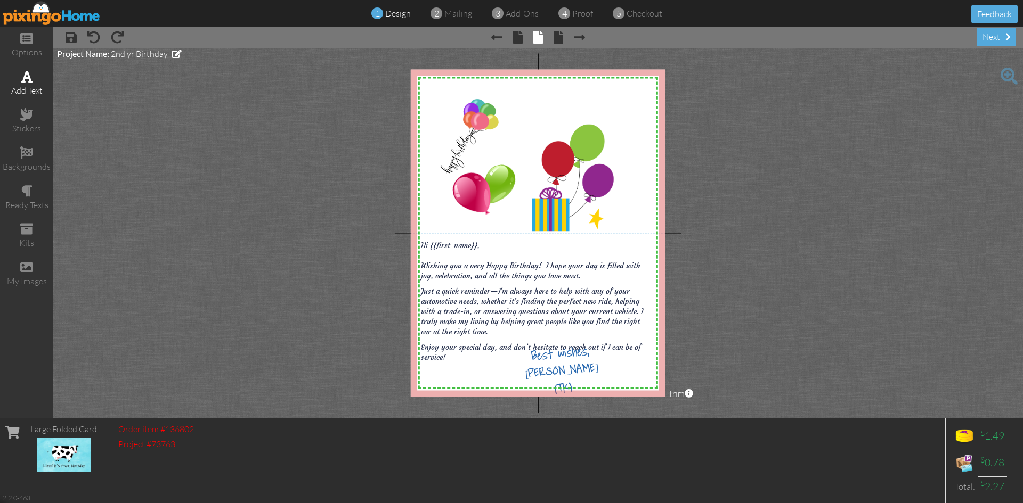
click at [29, 82] on span at bounding box center [26, 76] width 11 height 13
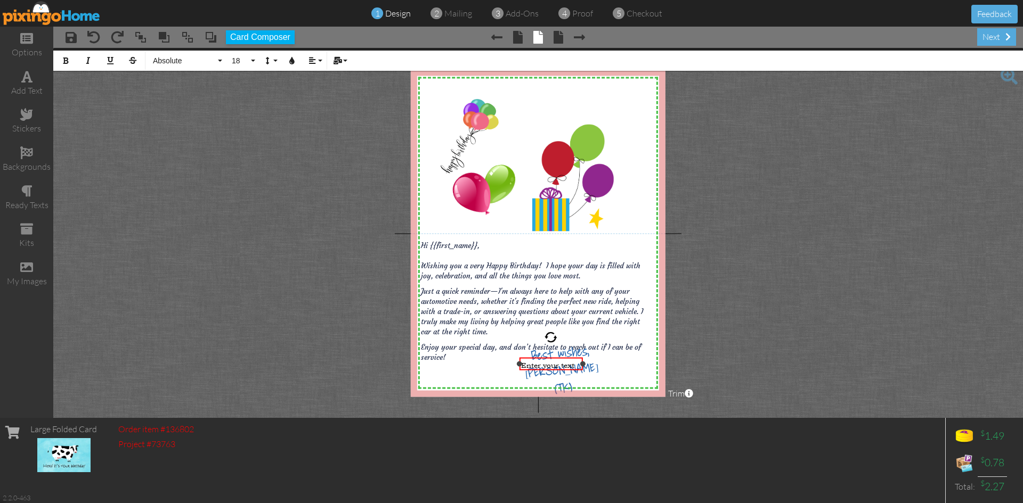
click at [574, 362] on span "Enter your text" at bounding box center [547, 364] width 53 height 10
drag, startPoint x: 530, startPoint y: 369, endPoint x: 466, endPoint y: 386, distance: 66.8
click at [466, 386] on div "Enter your text ​ ​" at bounding box center [486, 382] width 64 height 14
drag, startPoint x: 518, startPoint y: 387, endPoint x: 545, endPoint y: 385, distance: 26.7
click at [545, 385] on div "Cell 850 284-7664 ×" at bounding box center [499, 381] width 91 height 13
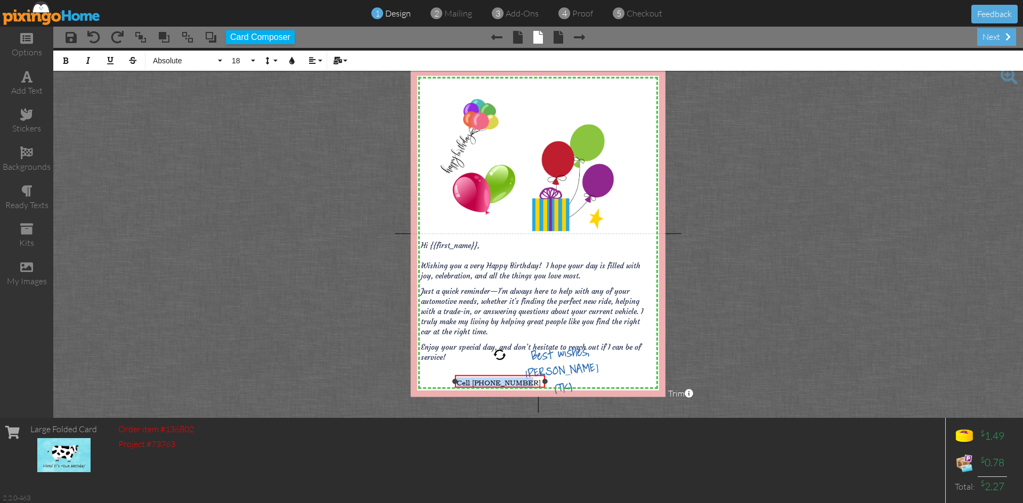
drag, startPoint x: 529, startPoint y: 382, endPoint x: 455, endPoint y: 384, distance: 74.0
click at [455, 384] on div "Cell 850 284-7664 ×" at bounding box center [499, 381] width 91 height 13
click at [321, 63] on button "Align" at bounding box center [314, 61] width 20 height 20
click at [321, 96] on icon at bounding box center [320, 100] width 7 height 8
click at [252, 58] on button "18" at bounding box center [241, 61] width 31 height 20
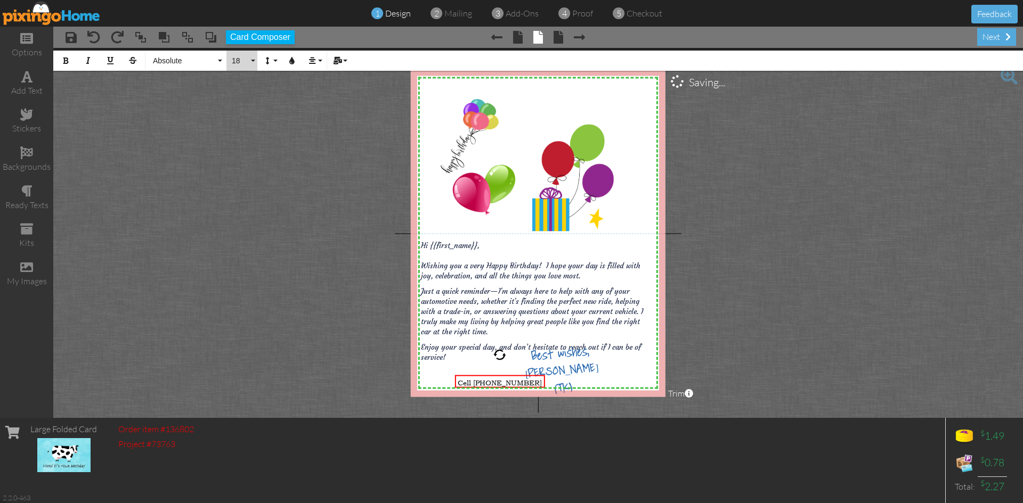
scroll to position [95, 0]
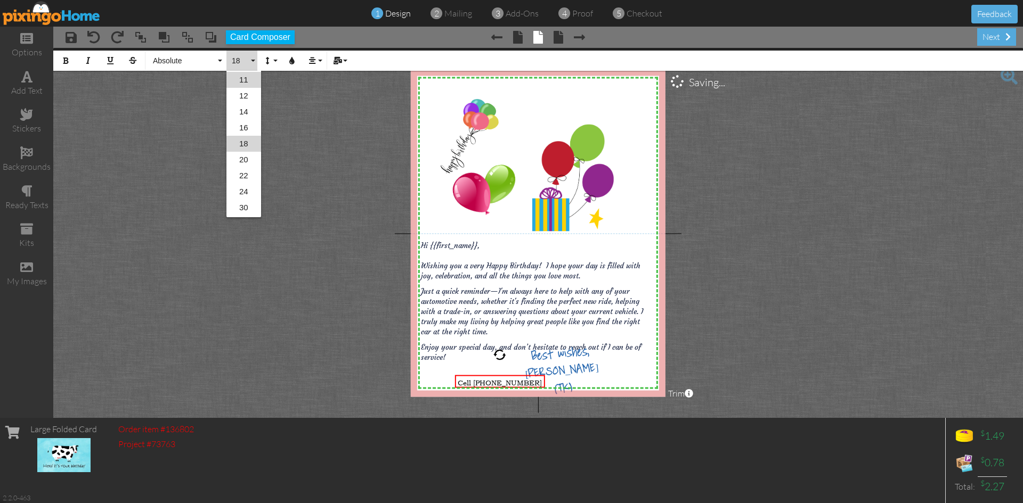
click at [248, 83] on link "11" at bounding box center [243, 80] width 35 height 16
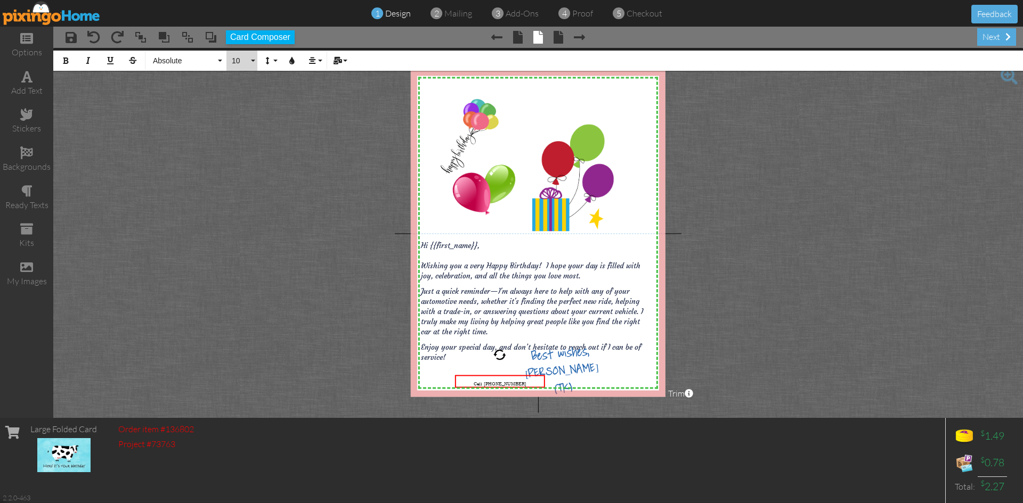
click at [252, 60] on button "10" at bounding box center [241, 61] width 31 height 20
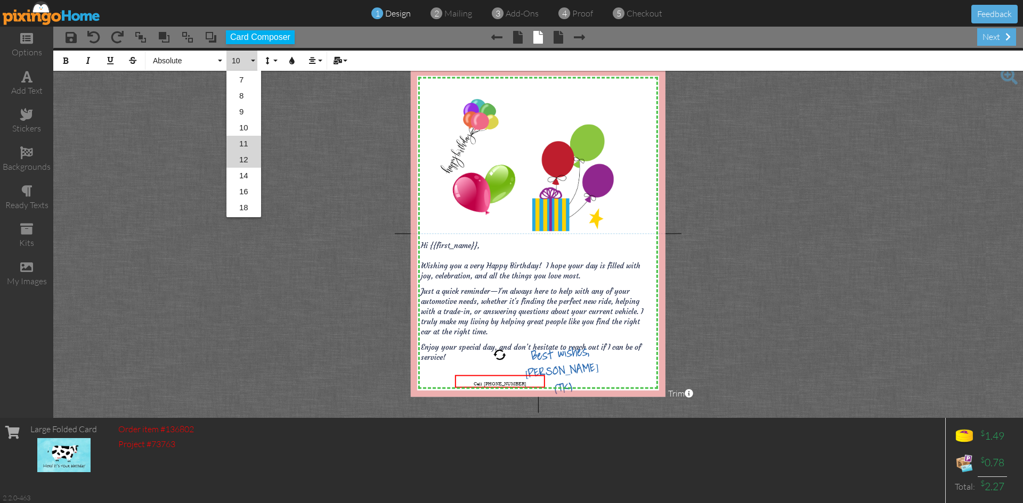
click at [255, 157] on link "12" at bounding box center [243, 160] width 35 height 16
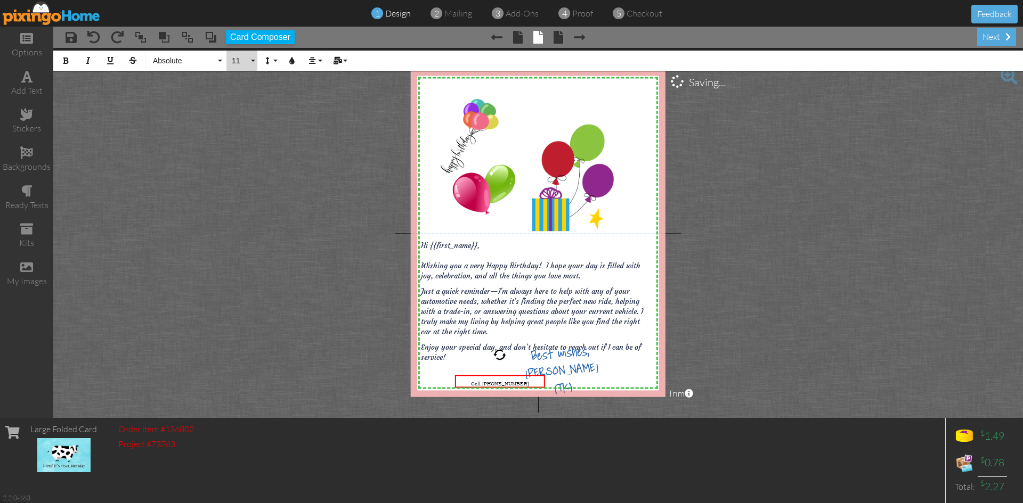
click at [256, 57] on button "11" at bounding box center [241, 61] width 31 height 20
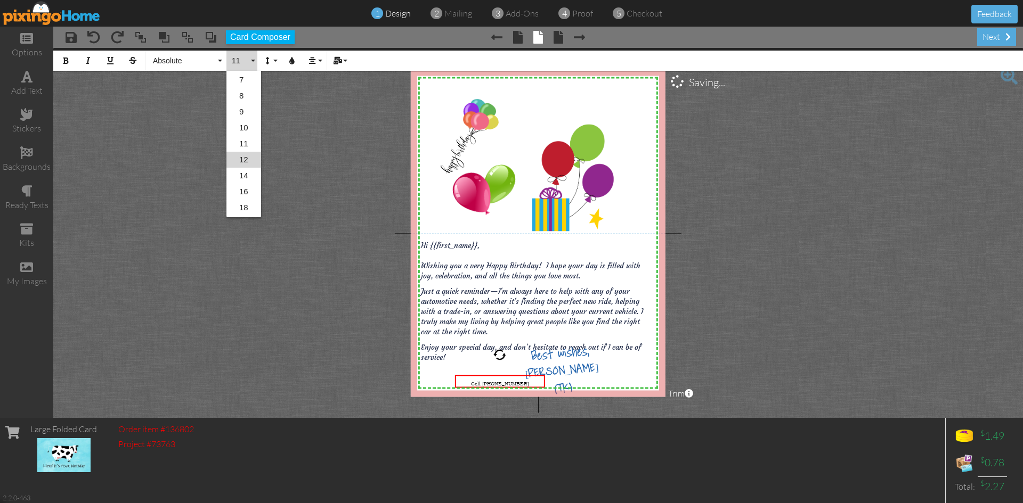
scroll to position [47, 0]
click at [248, 159] on link "14" at bounding box center [243, 160] width 35 height 16
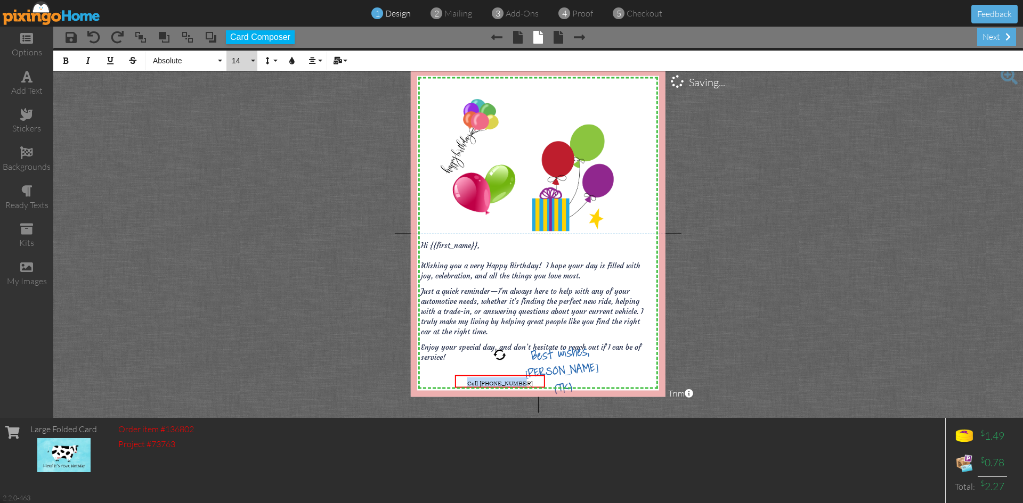
click at [251, 63] on button "14" at bounding box center [241, 61] width 31 height 20
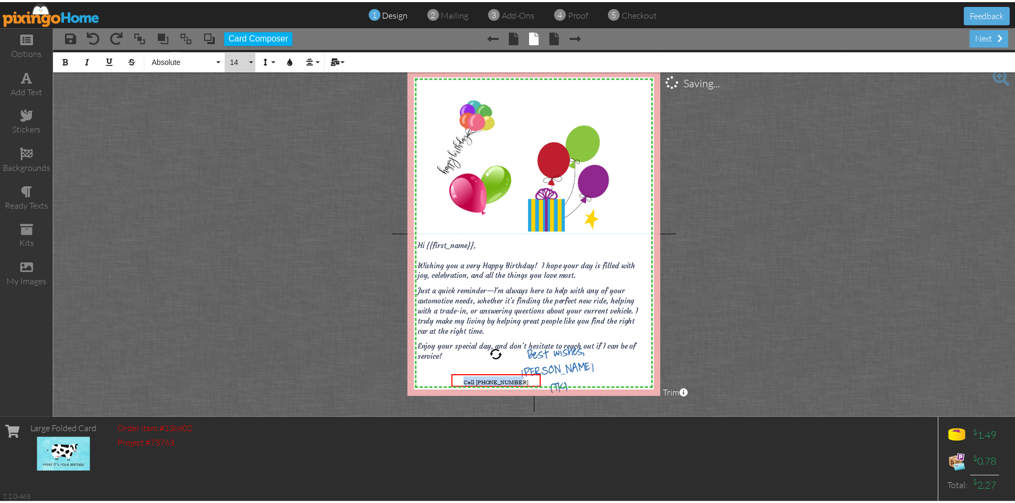
scroll to position [63, 0]
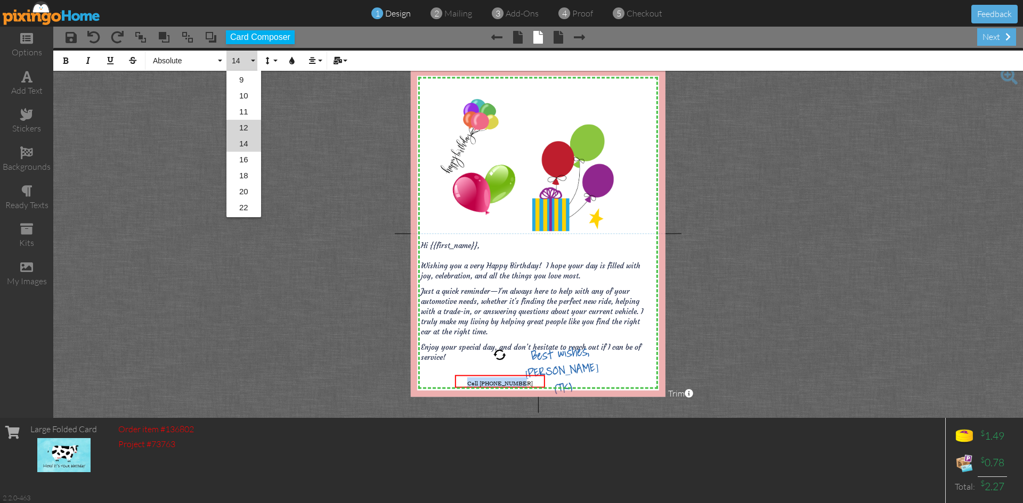
click at [244, 128] on link "12" at bounding box center [243, 128] width 35 height 16
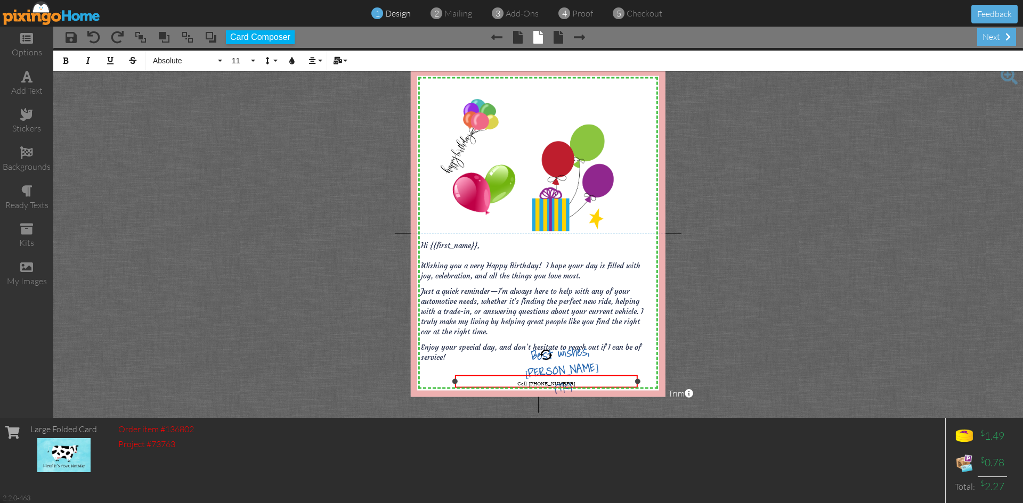
drag, startPoint x: 546, startPoint y: 382, endPoint x: 639, endPoint y: 380, distance: 92.7
click at [639, 380] on div at bounding box center [637, 381] width 5 height 5
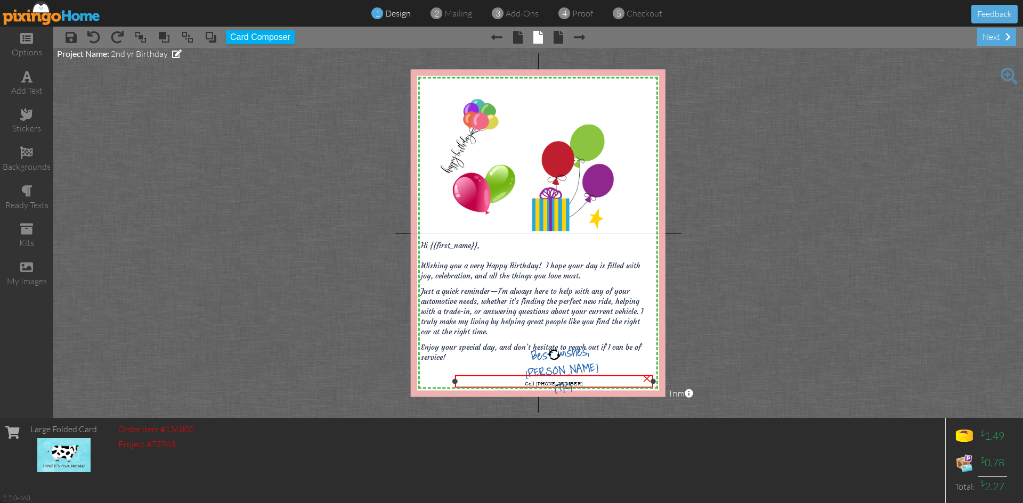
drag, startPoint x: 638, startPoint y: 382, endPoint x: 653, endPoint y: 381, distance: 15.5
click at [653, 381] on div at bounding box center [652, 381] width 5 height 5
click at [535, 382] on div "Cell 850 284-7664" at bounding box center [558, 382] width 194 height 10
click at [533, 380] on div "Cell 850 284-7664" at bounding box center [558, 382] width 194 height 10
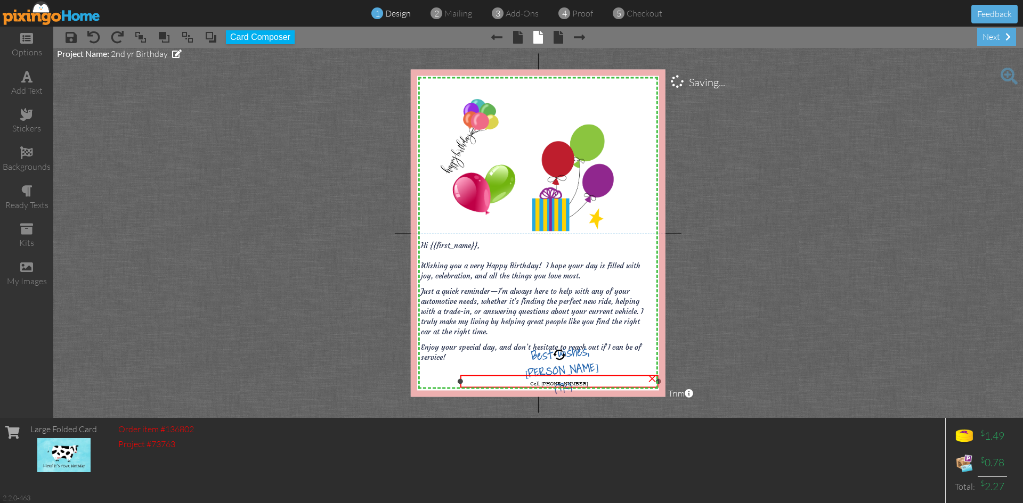
click at [527, 381] on div "Cell 850 284-7664" at bounding box center [559, 382] width 194 height 10
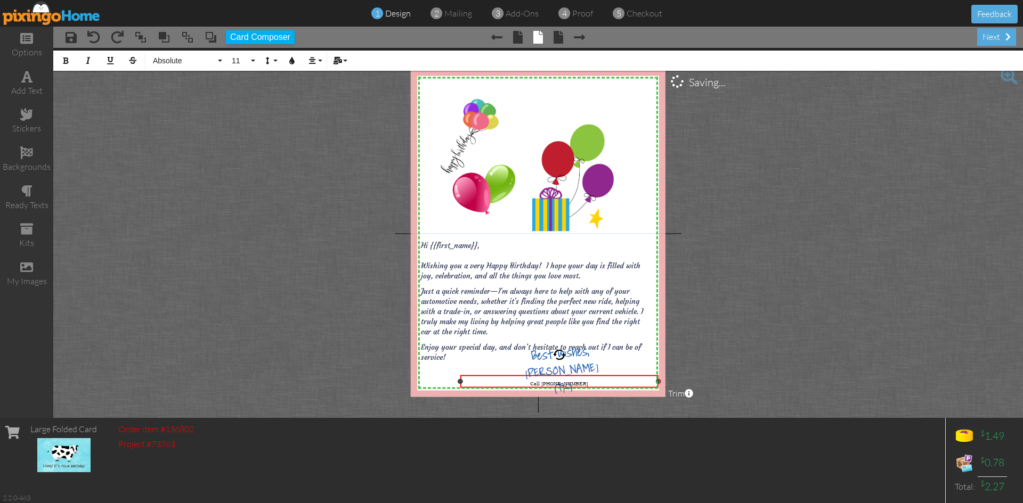
click at [581, 381] on span "Cell 850 284-7664" at bounding box center [559, 383] width 58 height 7
click at [319, 62] on button "Align" at bounding box center [314, 61] width 20 height 20
click at [321, 110] on icon at bounding box center [320, 111] width 7 height 8
drag, startPoint x: 462, startPoint y: 382, endPoint x: 435, endPoint y: 381, distance: 27.7
click at [435, 381] on div at bounding box center [431, 381] width 5 height 5
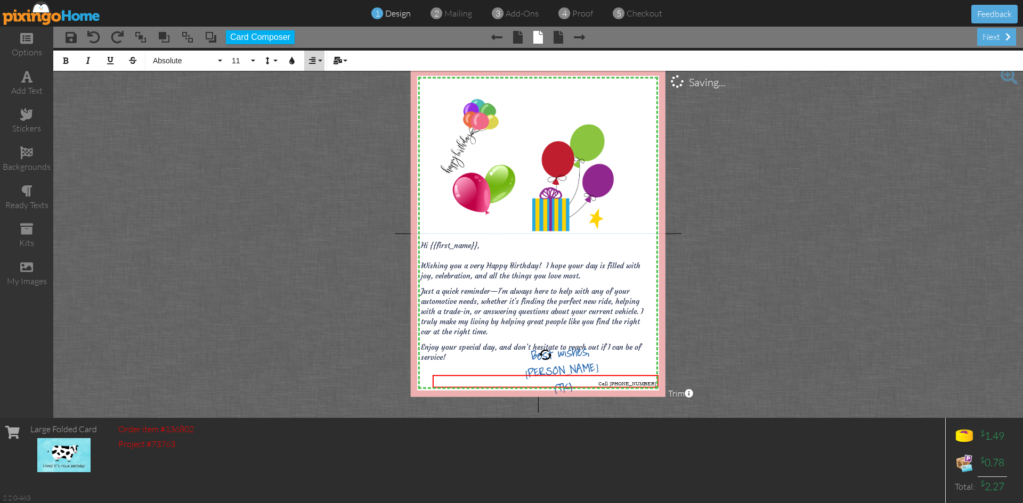
click at [318, 60] on button "Align" at bounding box center [314, 61] width 20 height 20
click at [323, 91] on icon at bounding box center [320, 95] width 7 height 8
click at [431, 383] on div at bounding box center [430, 381] width 5 height 5
drag, startPoint x: 658, startPoint y: 381, endPoint x: 559, endPoint y: 388, distance: 98.8
click at [559, 388] on div "Cell 850 284-7664 ×" at bounding box center [494, 381] width 129 height 13
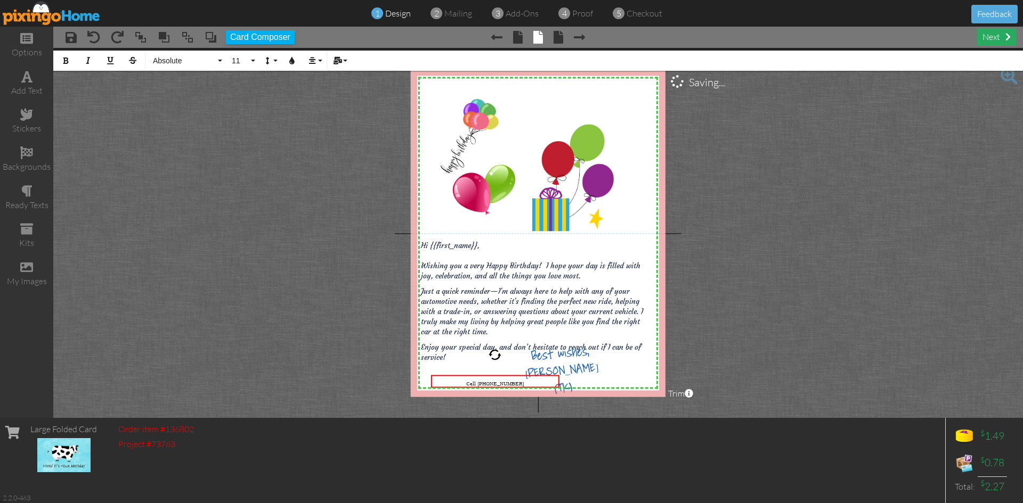
click at [995, 35] on div "next" at bounding box center [996, 37] width 39 height 18
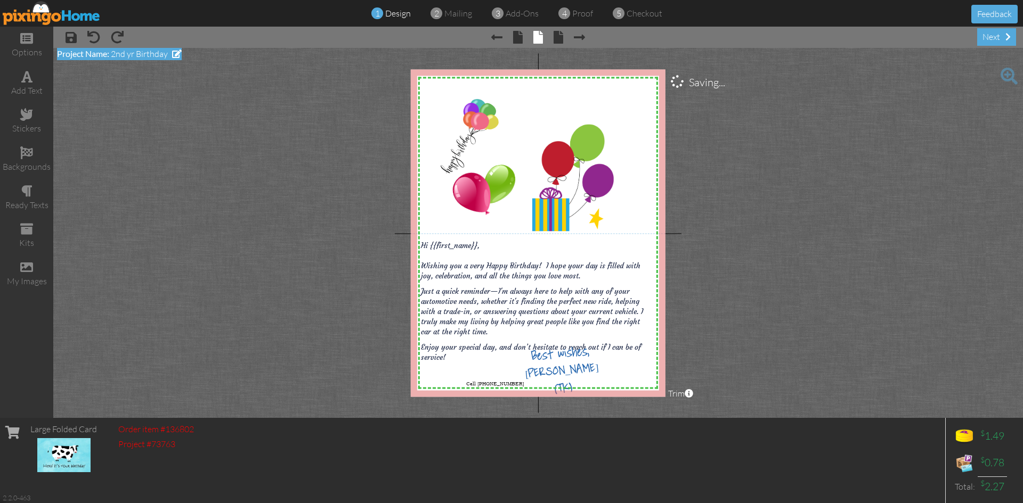
click at [141, 51] on span "2nd yr Birthday" at bounding box center [139, 53] width 57 height 11
click at [92, 72] on span at bounding box center [90, 74] width 67 height 19
click at [987, 40] on div "next" at bounding box center [996, 37] width 39 height 18
click at [265, 171] on project-studio-wrapper "X X X X X X X X X X X X X X X X X X X X X X X X X X X X X X X X X X X X X X X X…" at bounding box center [537, 233] width 969 height 370
click at [194, 481] on div "Order item #136802 Project #73763" at bounding box center [156, 460] width 86 height 85
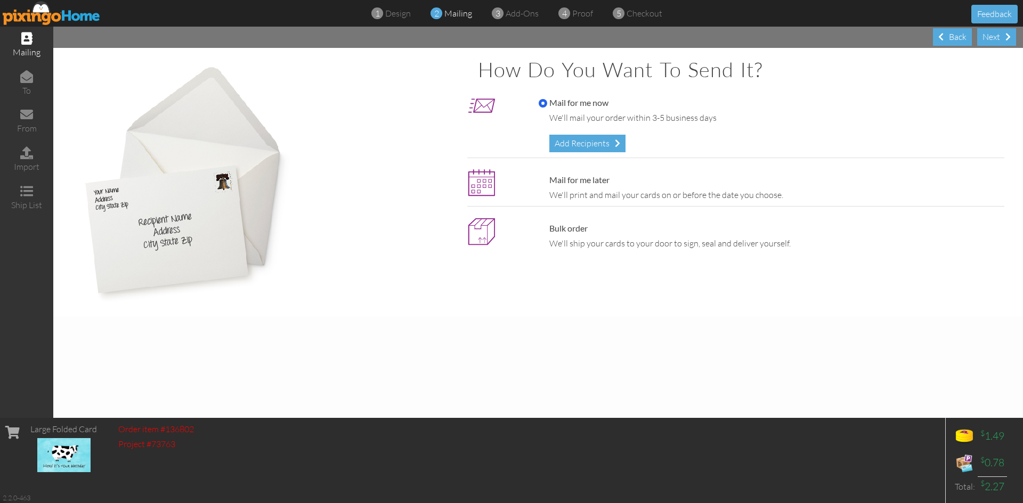
click at [60, 11] on img at bounding box center [52, 13] width 98 height 24
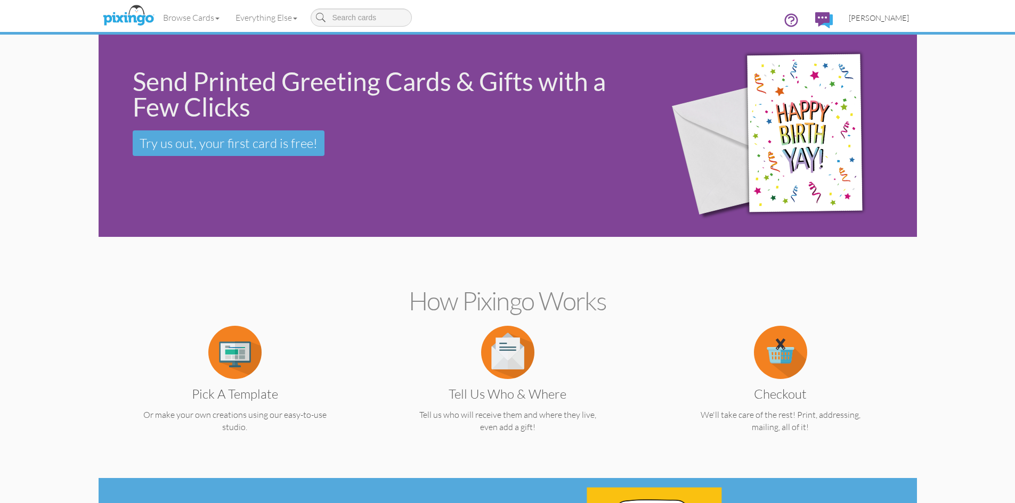
click at [886, 19] on span "[PERSON_NAME]" at bounding box center [878, 17] width 60 height 9
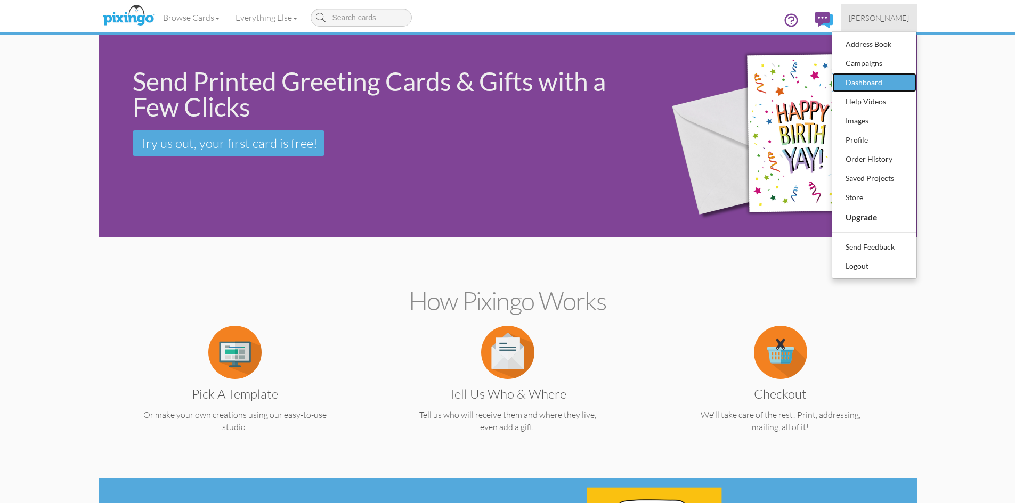
click at [868, 78] on div "Dashboard" at bounding box center [874, 83] width 63 height 16
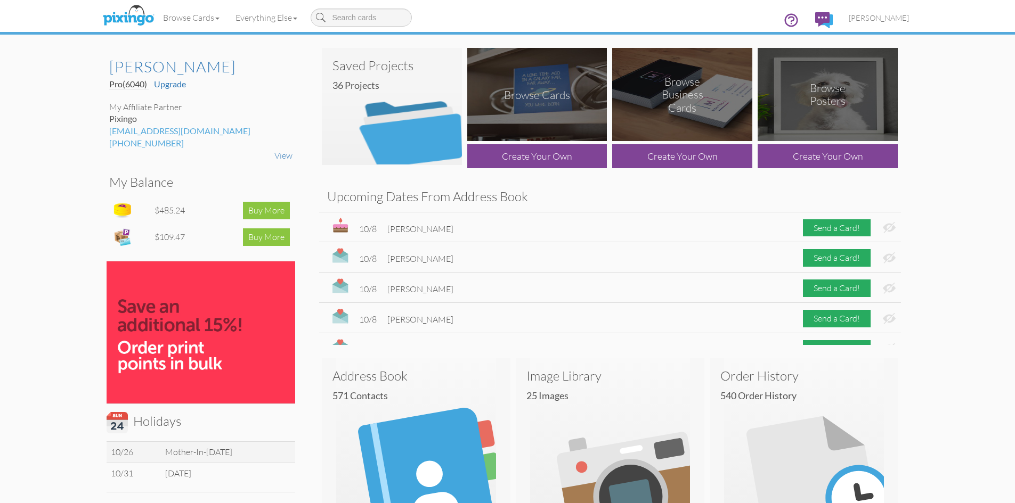
click at [416, 135] on img at bounding box center [392, 106] width 140 height 117
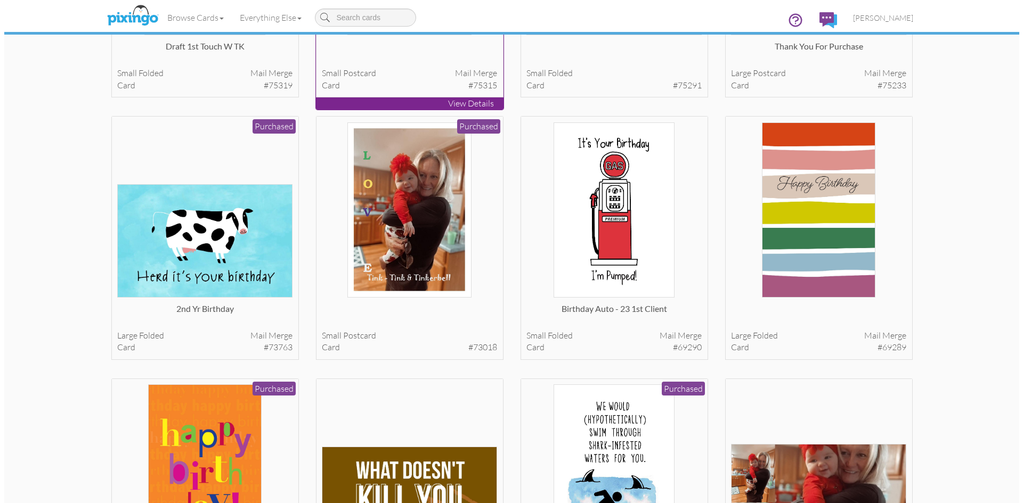
scroll to position [266, 0]
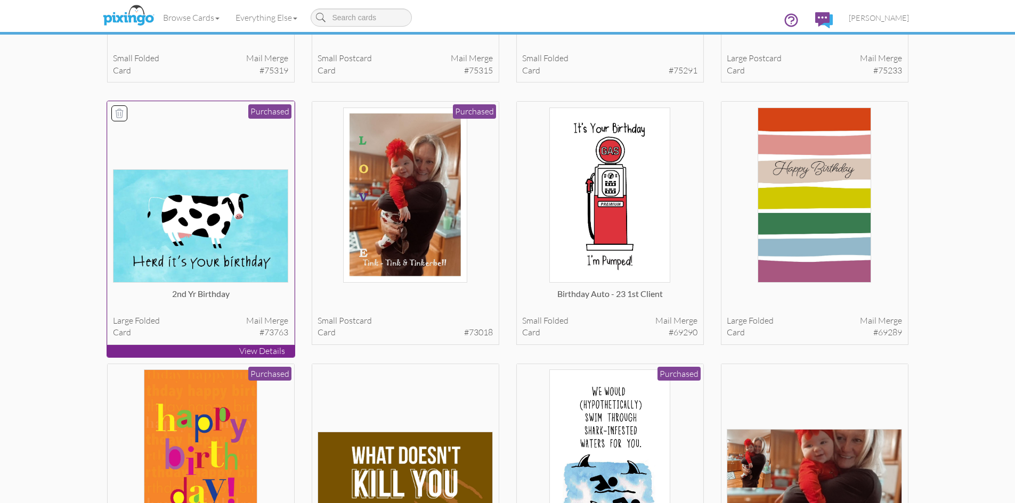
click at [274, 353] on p "View Details" at bounding box center [200, 351] width 187 height 12
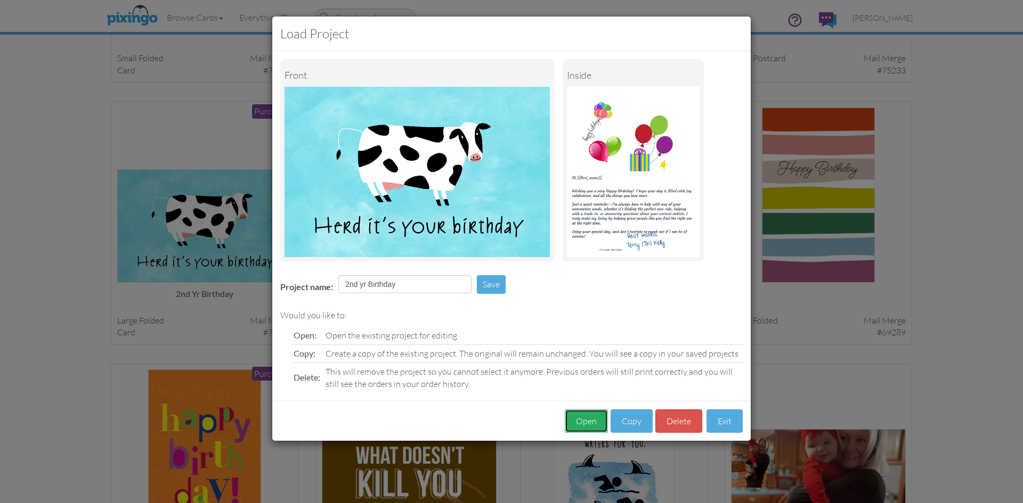
click at [583, 420] on button "Open" at bounding box center [586, 422] width 43 height 24
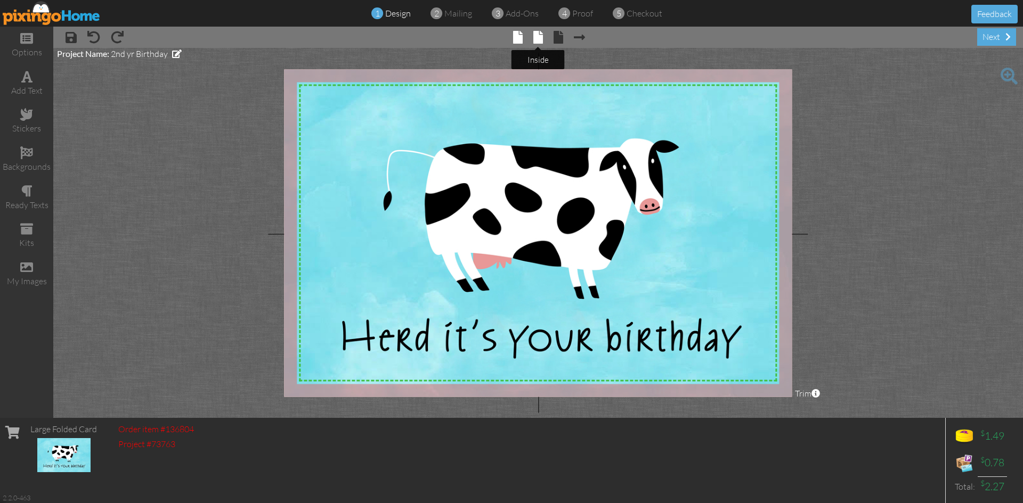
click at [542, 37] on span at bounding box center [538, 37] width 10 height 13
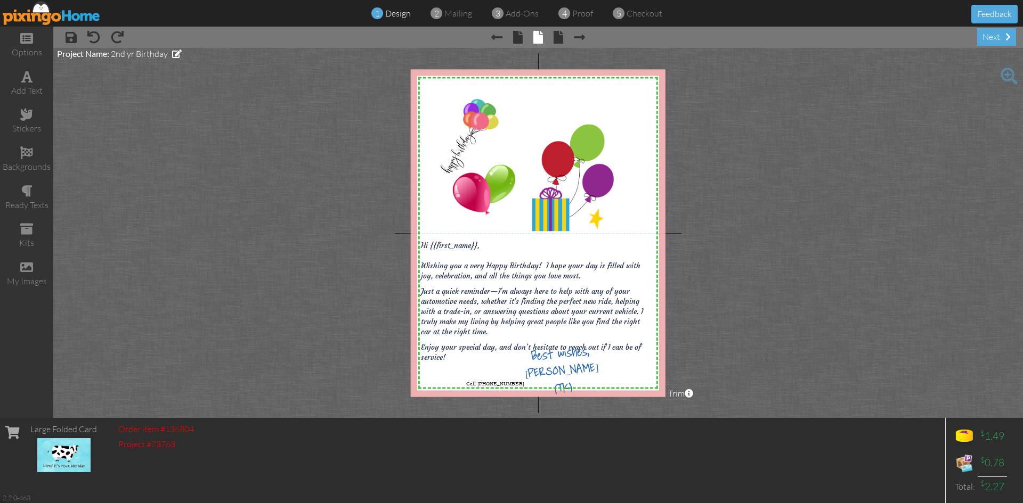
click at [62, 13] on img at bounding box center [52, 13] width 98 height 24
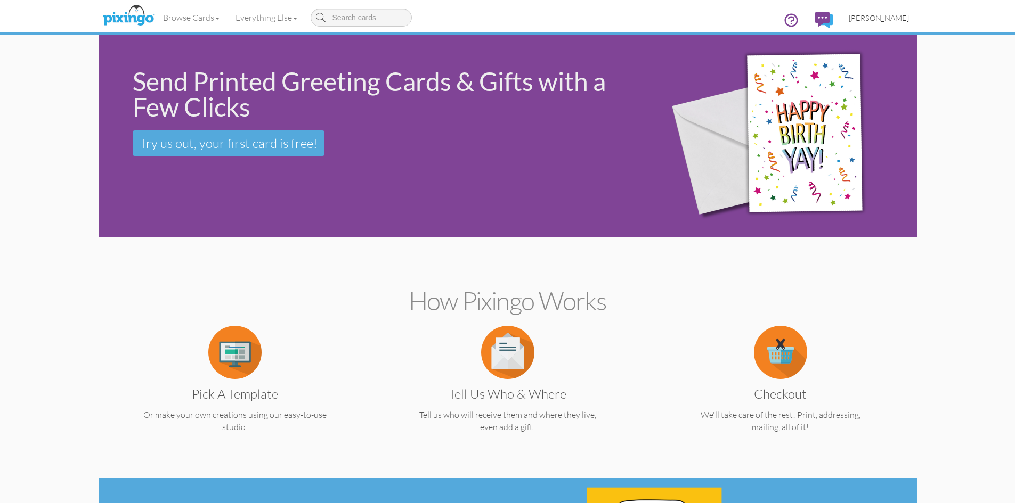
click at [878, 18] on span "[PERSON_NAME]" at bounding box center [878, 17] width 60 height 9
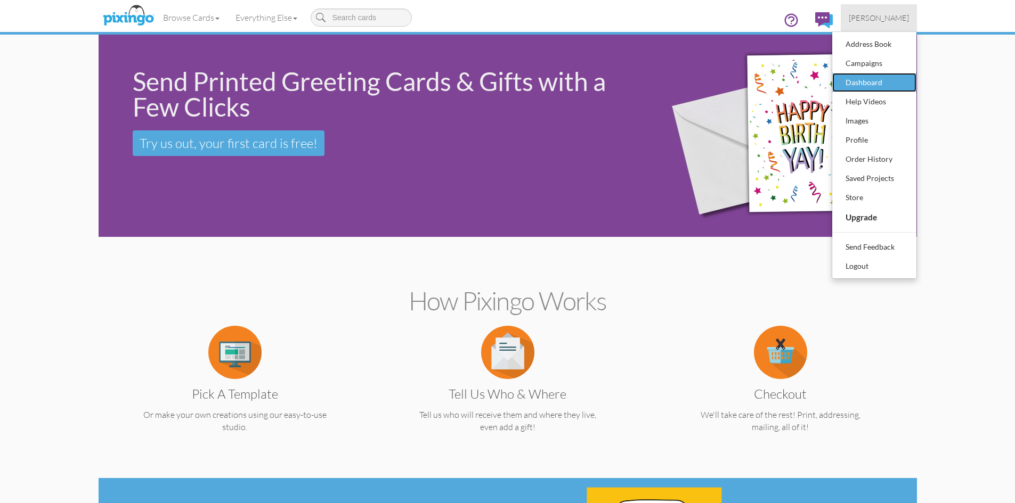
click at [861, 76] on div "Dashboard" at bounding box center [874, 83] width 63 height 16
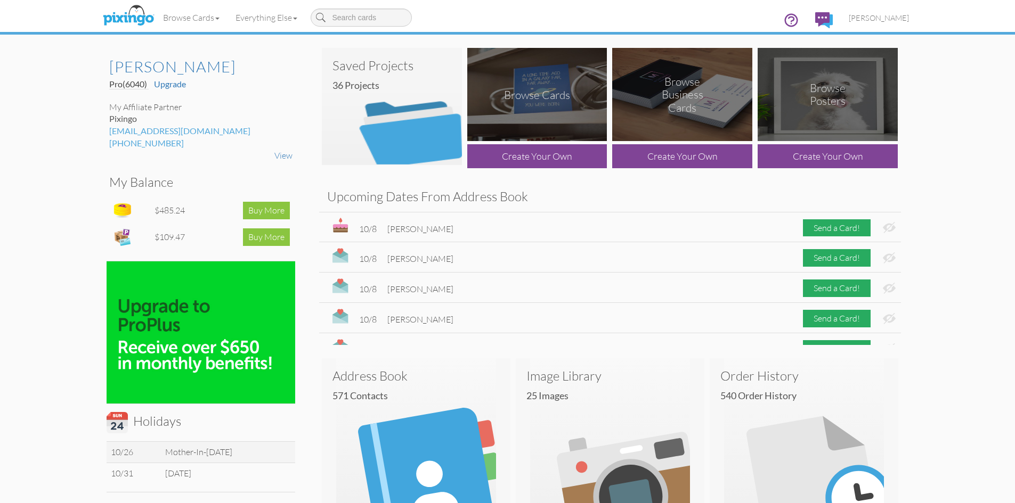
click at [412, 130] on img at bounding box center [392, 106] width 140 height 117
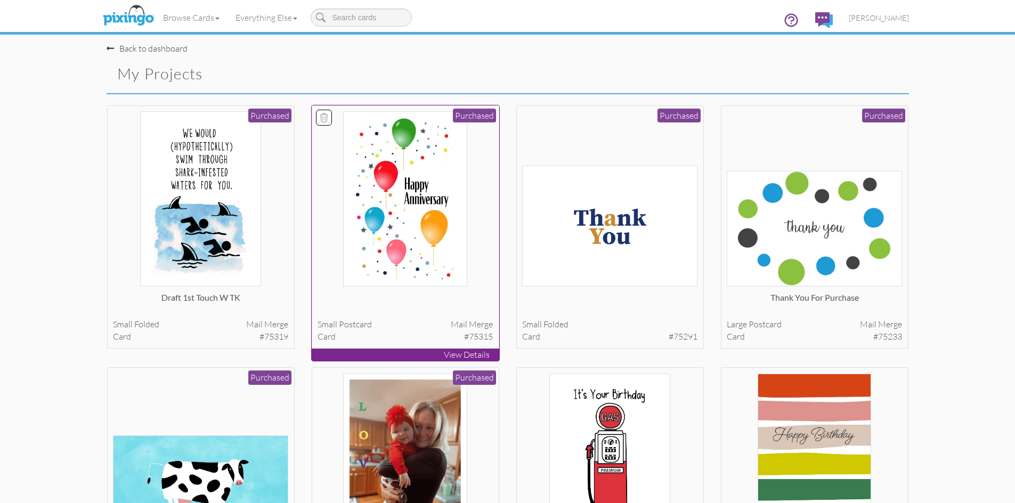
click at [469, 356] on p "View Details" at bounding box center [405, 355] width 187 height 12
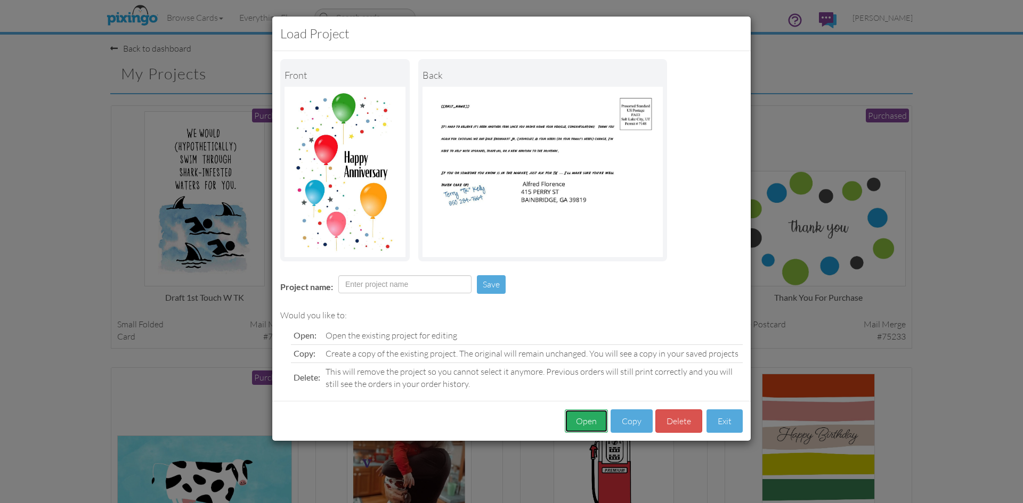
click at [582, 418] on button "Open" at bounding box center [586, 422] width 43 height 24
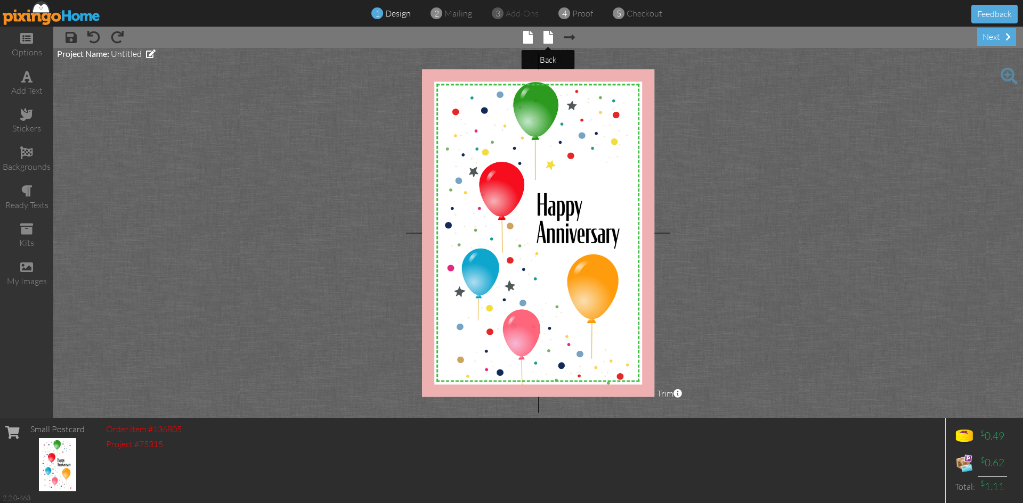
click at [548, 38] on span at bounding box center [548, 37] width 10 height 13
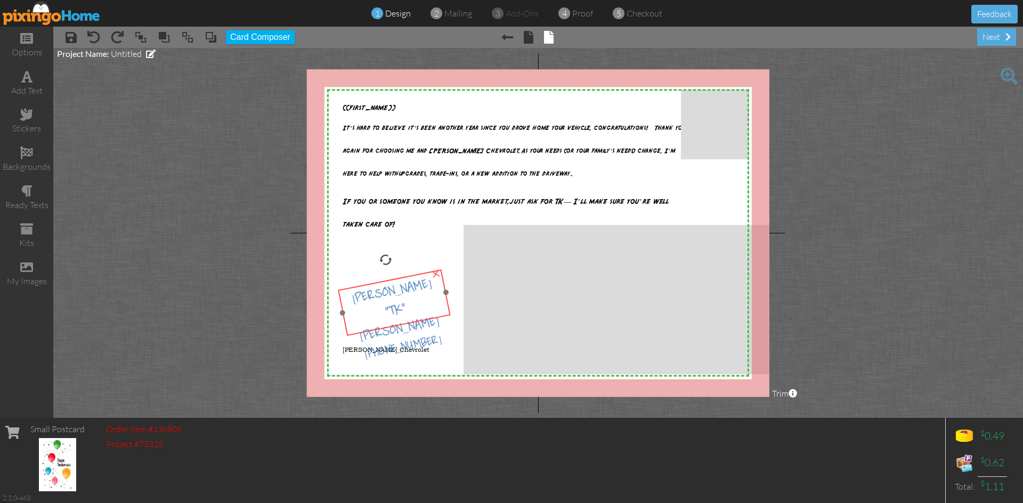
drag, startPoint x: 405, startPoint y: 282, endPoint x: 410, endPoint y: 303, distance: 21.8
click at [410, 334] on span "850 284-7664" at bounding box center [403, 350] width 80 height 32
click at [24, 111] on span at bounding box center [26, 114] width 13 height 13
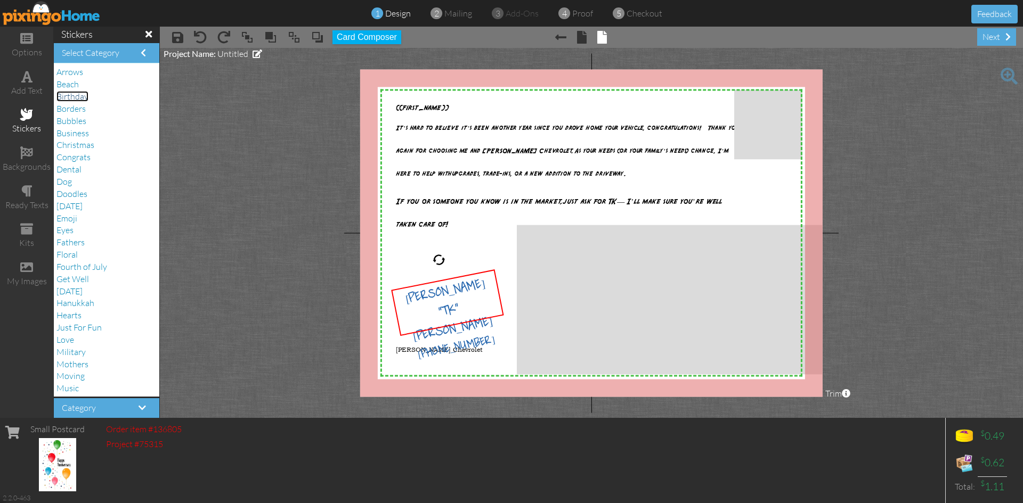
click at [81, 100] on span "Birthday" at bounding box center [72, 96] width 32 height 11
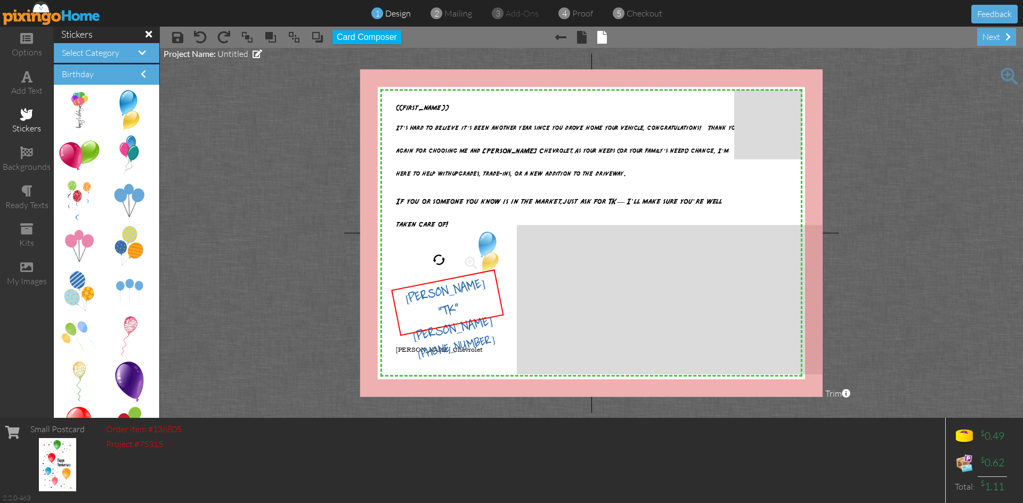
drag, startPoint x: 125, startPoint y: 117, endPoint x: 485, endPoint y: 259, distance: 387.4
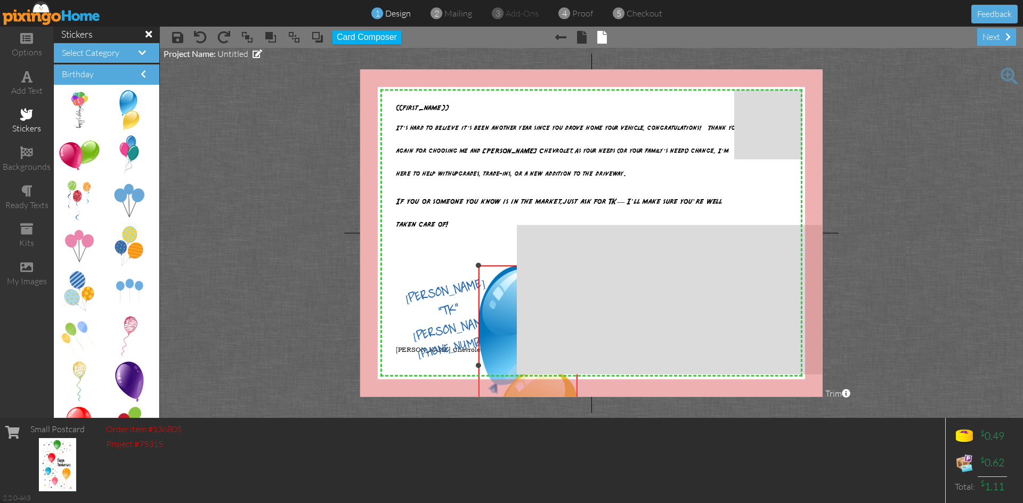
drag, startPoint x: 461, startPoint y: 232, endPoint x: 494, endPoint y: 266, distance: 47.1
click at [494, 266] on div "×" at bounding box center [527, 366] width 99 height 200
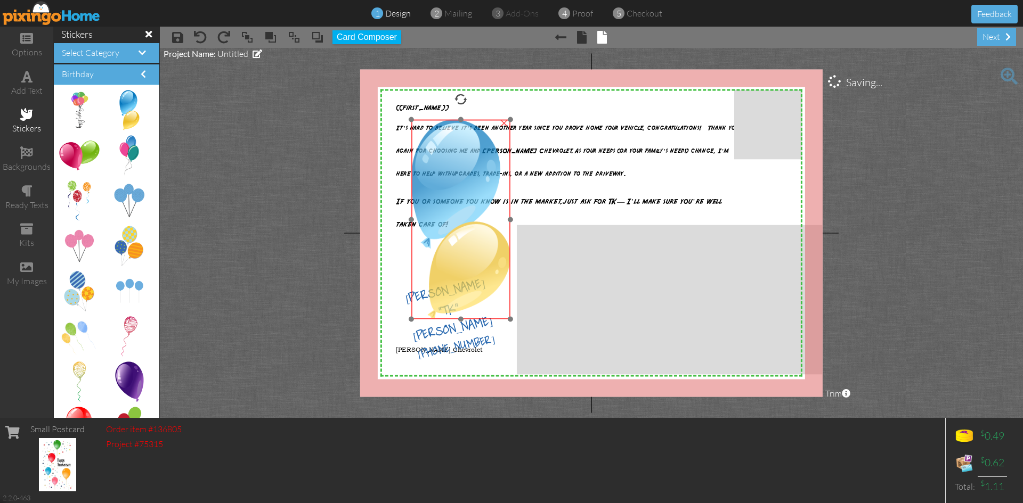
drag, startPoint x: 499, startPoint y: 287, endPoint x: 432, endPoint y: 141, distance: 160.6
click at [432, 141] on img at bounding box center [460, 220] width 99 height 200
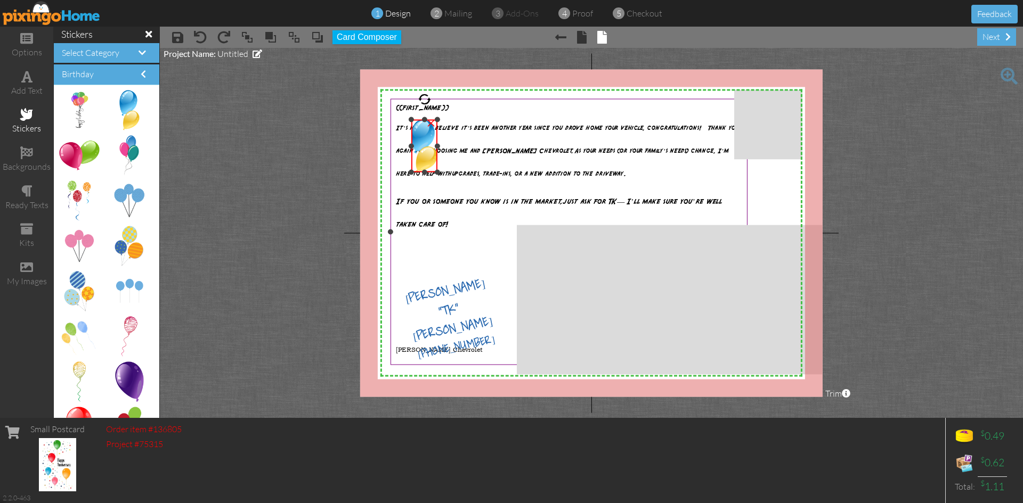
drag, startPoint x: 509, startPoint y: 318, endPoint x: 470, endPoint y: 171, distance: 152.2
click at [470, 171] on div "X X X X X X X X X X X X X X X X X X X X X X X X X X X X X X X X X X X X X X X X…" at bounding box center [591, 233] width 462 height 328
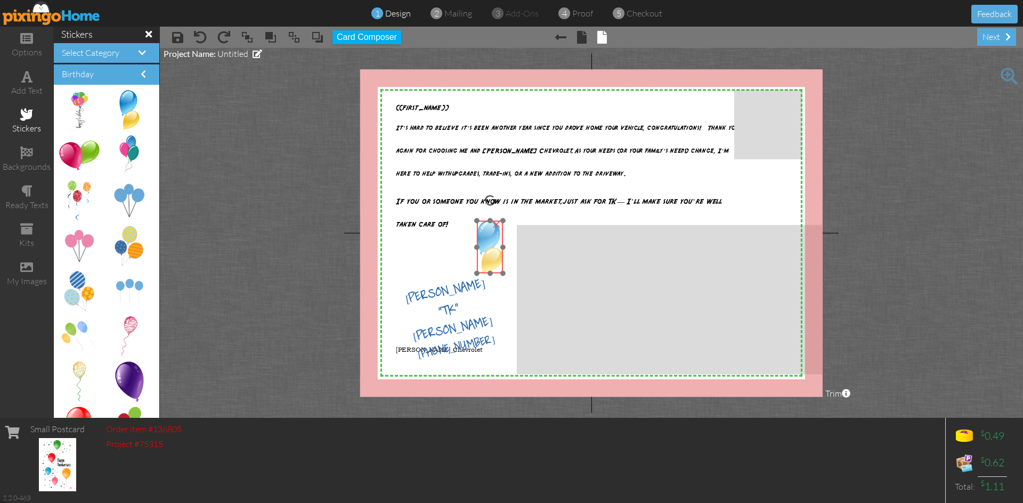
drag, startPoint x: 427, startPoint y: 140, endPoint x: 493, endPoint y: 241, distance: 120.5
click at [493, 241] on img at bounding box center [490, 247] width 26 height 53
drag, startPoint x: 503, startPoint y: 273, endPoint x: 496, endPoint y: 260, distance: 14.8
click at [496, 260] on div at bounding box center [496, 260] width 5 height 5
click at [496, 225] on div at bounding box center [494, 224] width 5 height 5
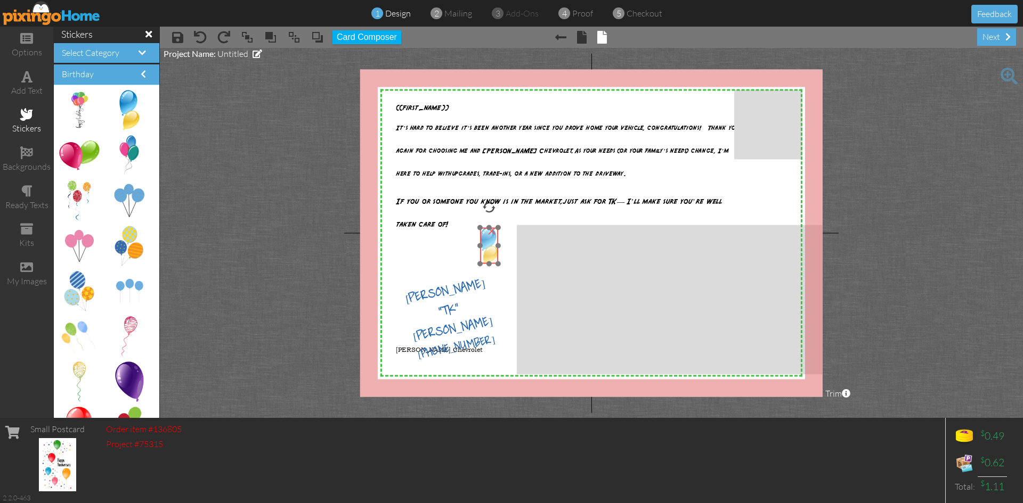
click at [489, 241] on img at bounding box center [489, 246] width 18 height 36
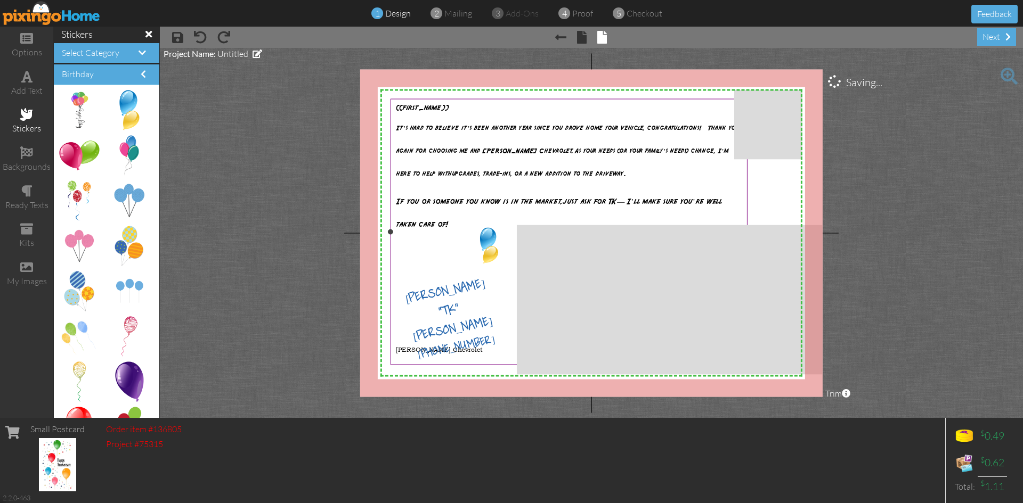
click at [438, 264] on p at bounding box center [569, 259] width 346 height 46
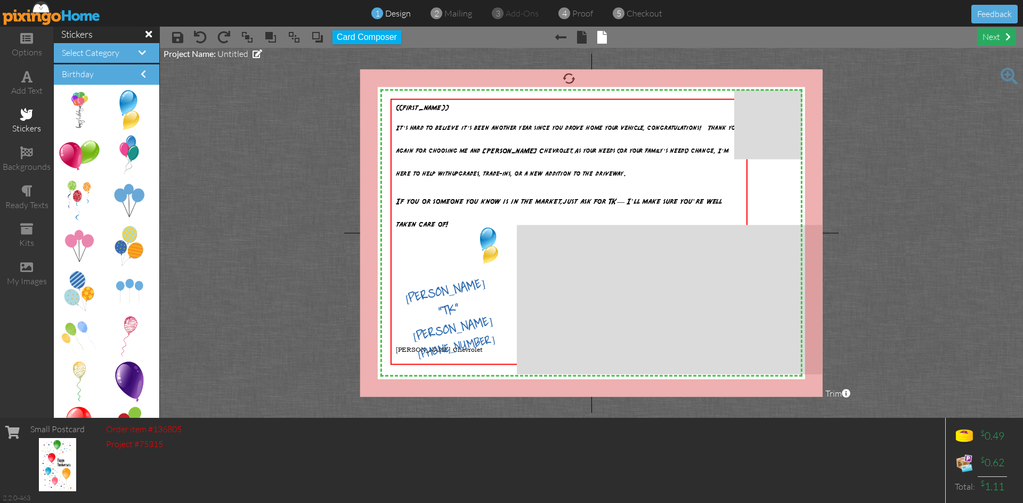
click at [990, 36] on div "next" at bounding box center [996, 37] width 39 height 18
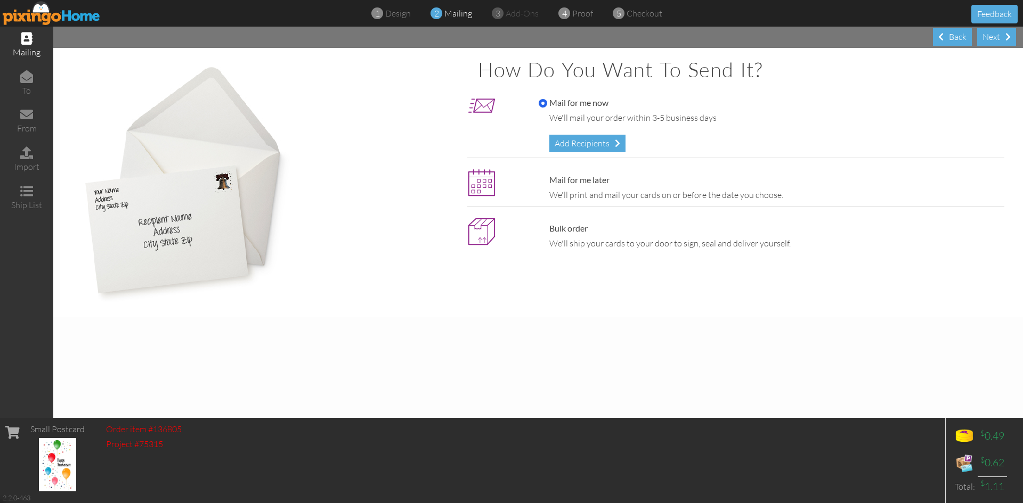
click at [40, 14] on img at bounding box center [52, 13] width 98 height 24
